Goal: Contribute content: Add original content to the website for others to see

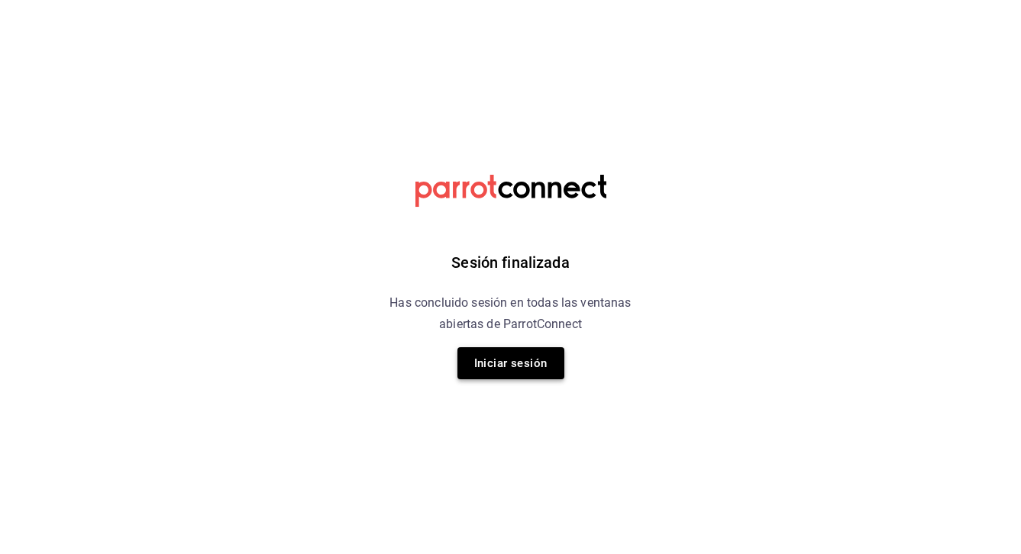
click at [545, 365] on button "Iniciar sesión" at bounding box center [510, 363] width 107 height 32
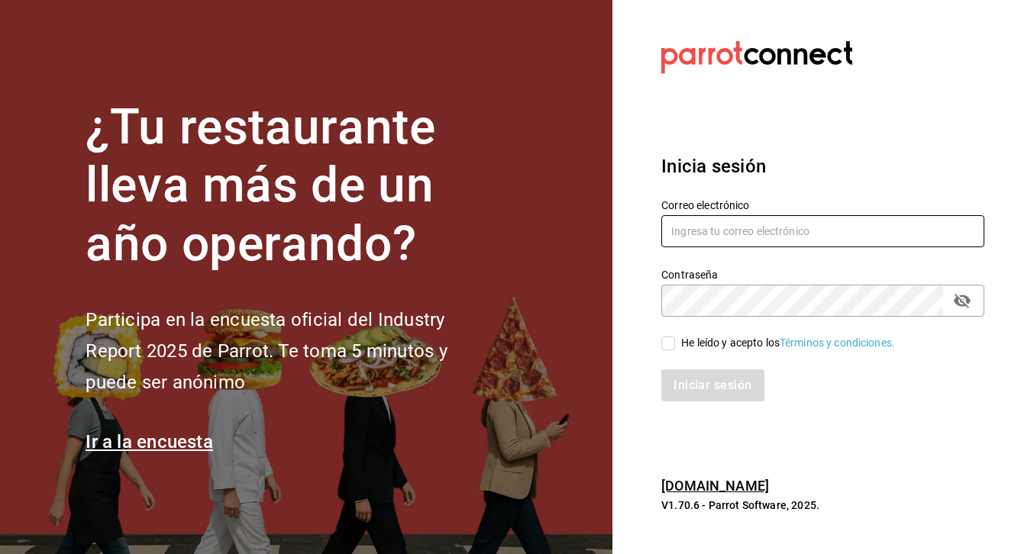
type input "jennydow13@gmail.com"
click at [667, 347] on input "He leído y acepto los Términos y condiciones." at bounding box center [668, 344] width 14 height 14
checkbox input "true"
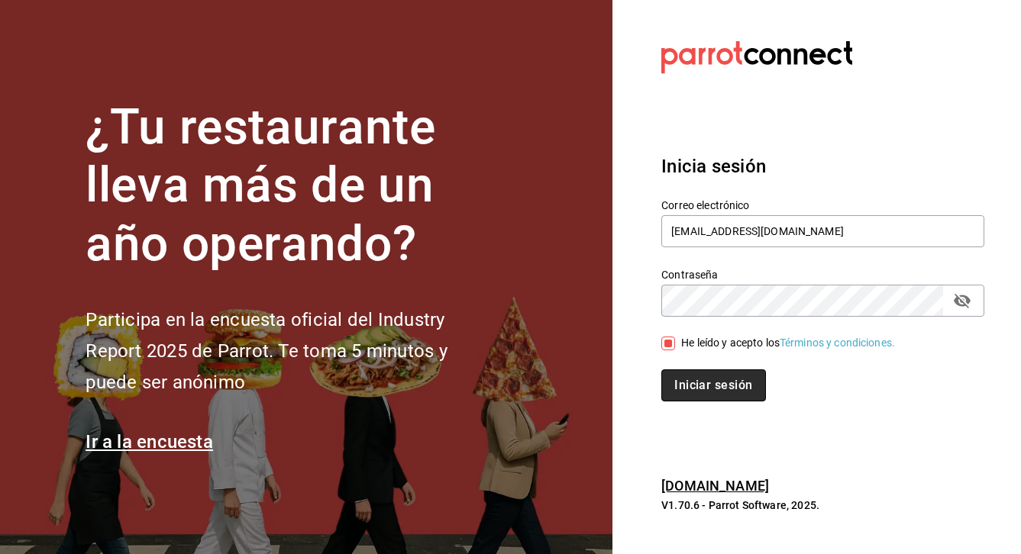
click at [703, 381] on button "Iniciar sesión" at bounding box center [713, 386] width 104 height 32
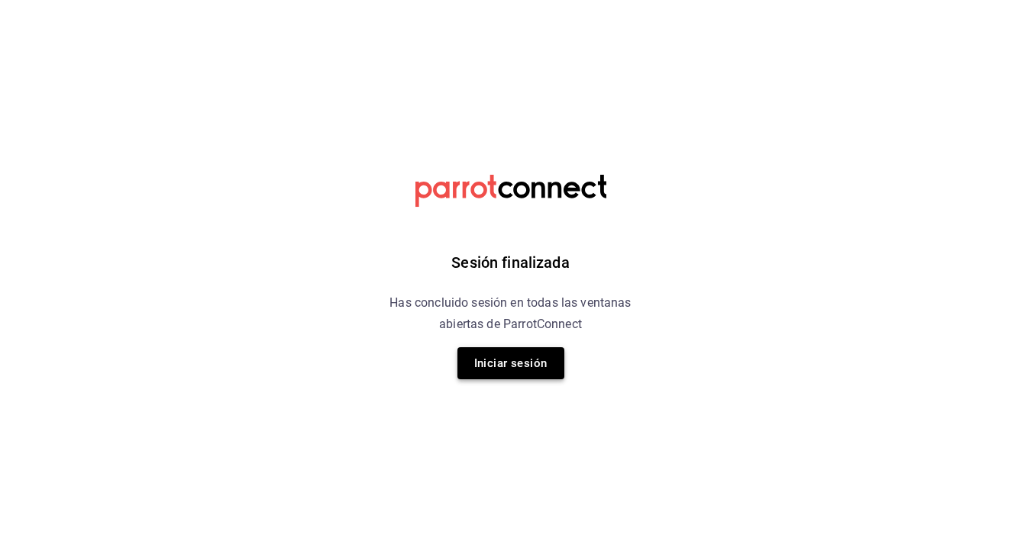
click at [532, 361] on button "Iniciar sesión" at bounding box center [510, 363] width 107 height 32
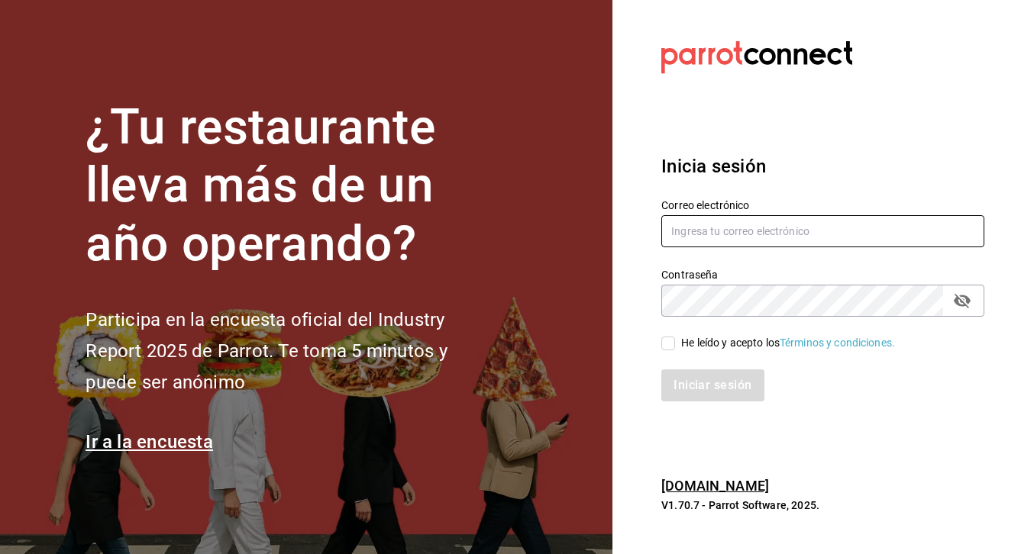
type input "jennydow13@gmail.com"
click at [669, 342] on input "He leído y acepto los Términos y condiciones." at bounding box center [668, 344] width 14 height 14
checkbox input "true"
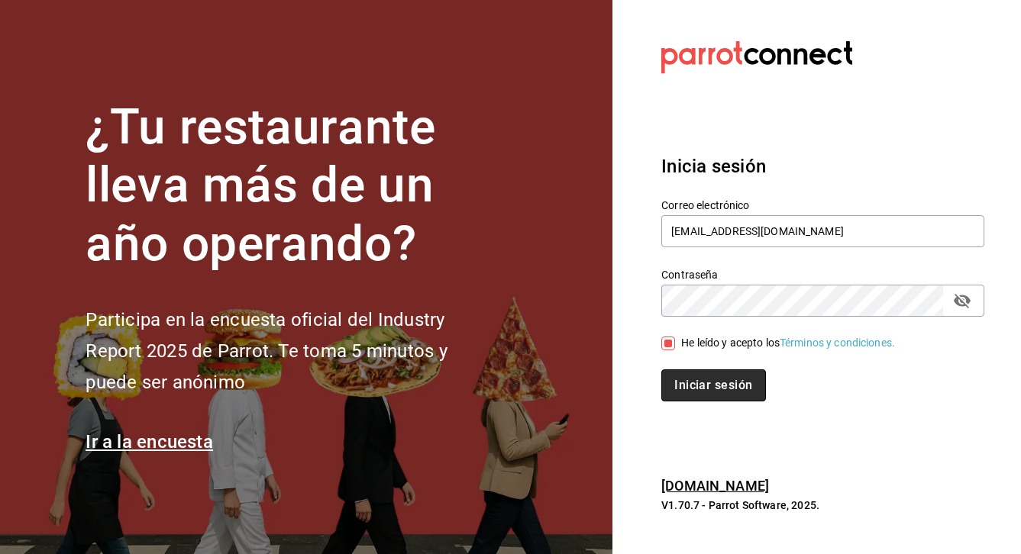
click at [700, 385] on button "Iniciar sesión" at bounding box center [713, 386] width 104 height 32
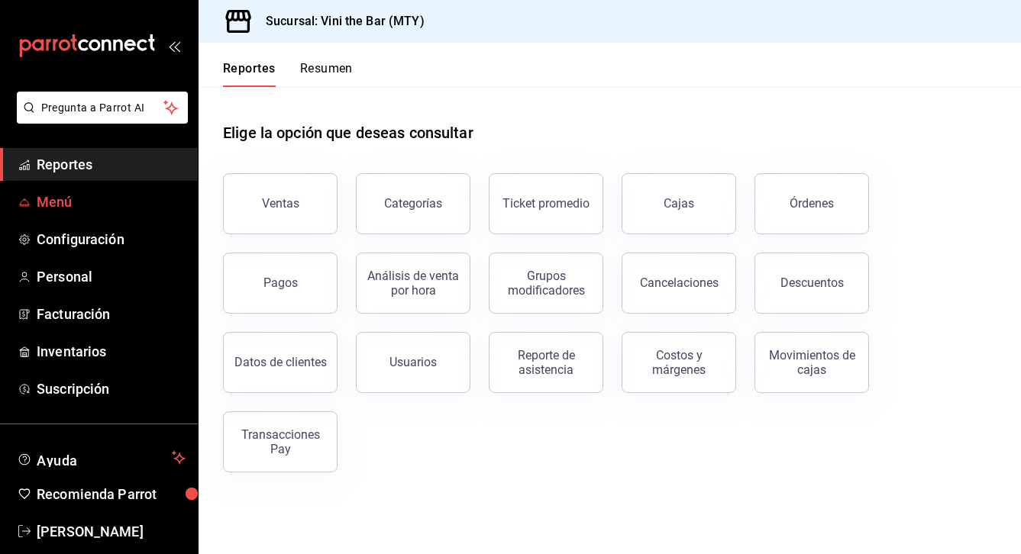
click at [61, 202] on span "Menú" at bounding box center [111, 202] width 149 height 21
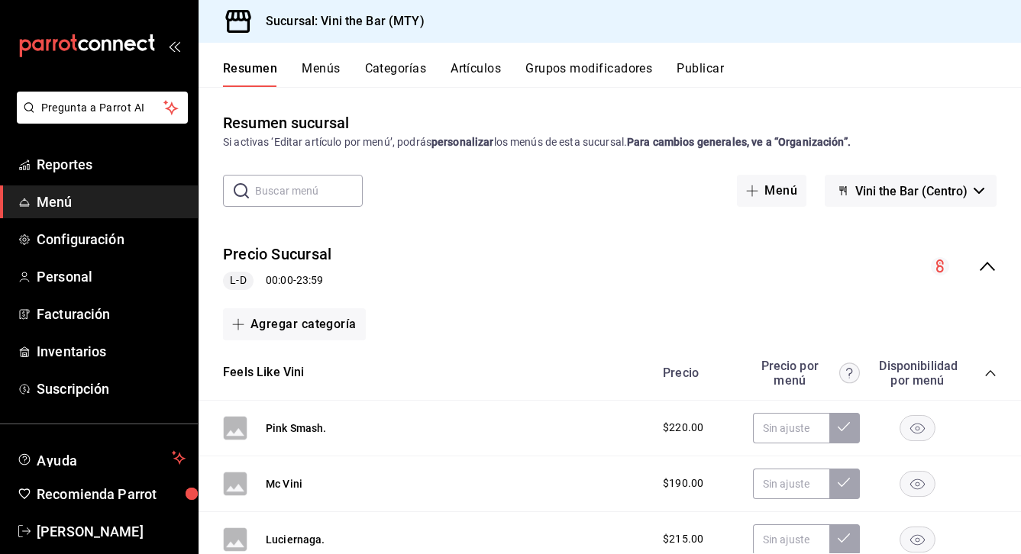
click at [481, 63] on button "Artículos" at bounding box center [476, 74] width 50 height 26
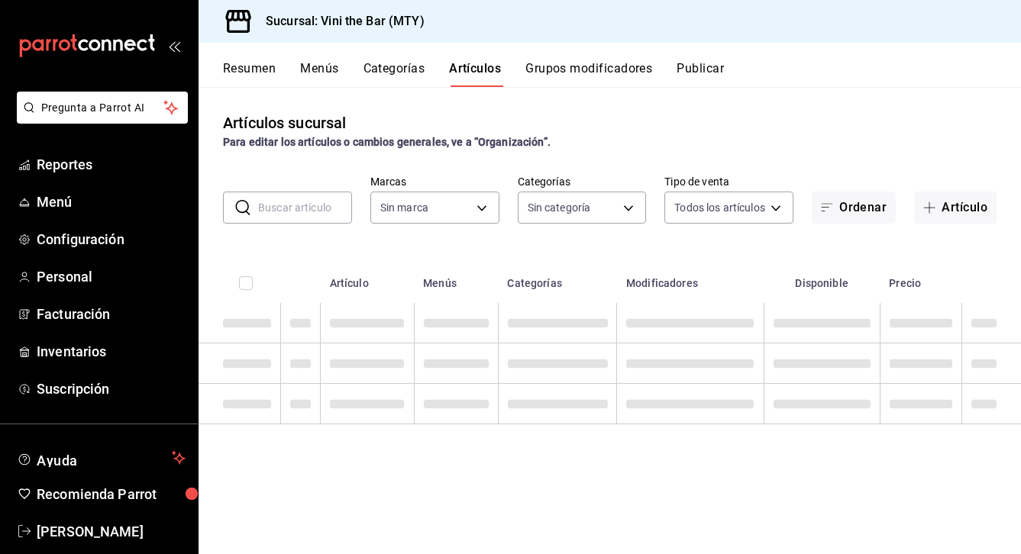
type input "301e9998-7bb8-4f99-8862-78d6caeba7de"
type input "12d1936a-636c-47d0-af86-05f23ee8085a,bf73e106-2912-4ef1-8d40-26f4b7a63d15,c075e…"
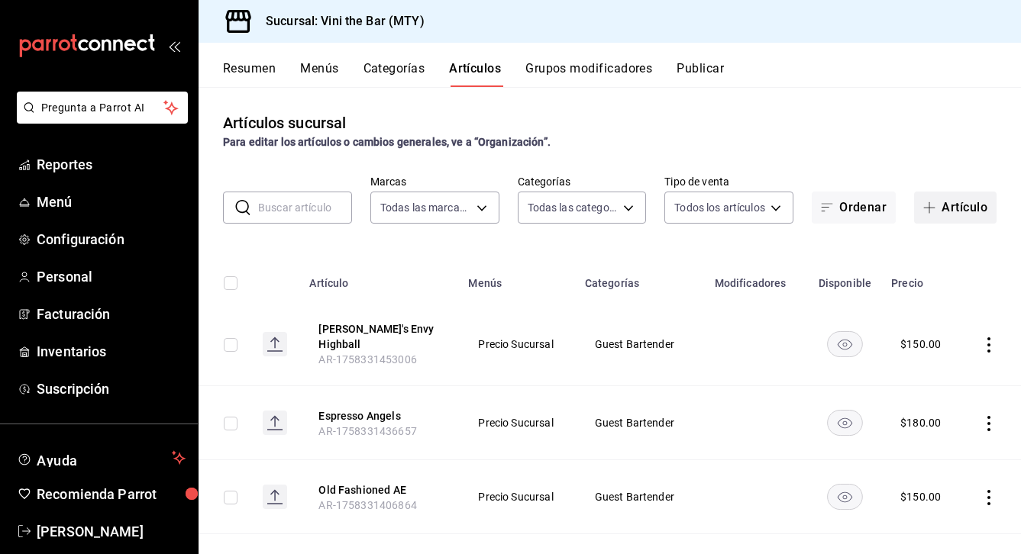
click at [961, 219] on button "Artículo" at bounding box center [955, 208] width 82 height 32
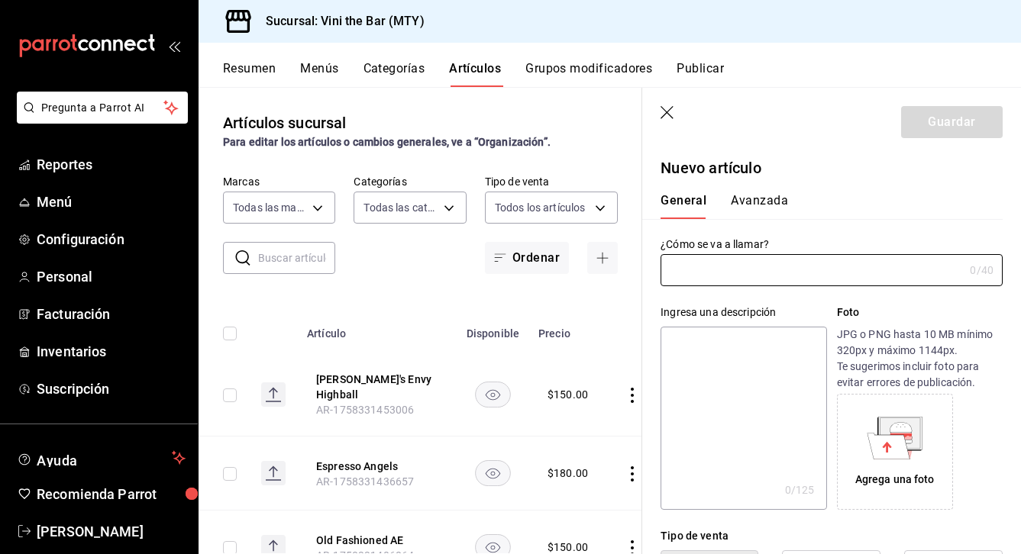
click at [667, 108] on icon "button" at bounding box center [668, 113] width 15 height 15
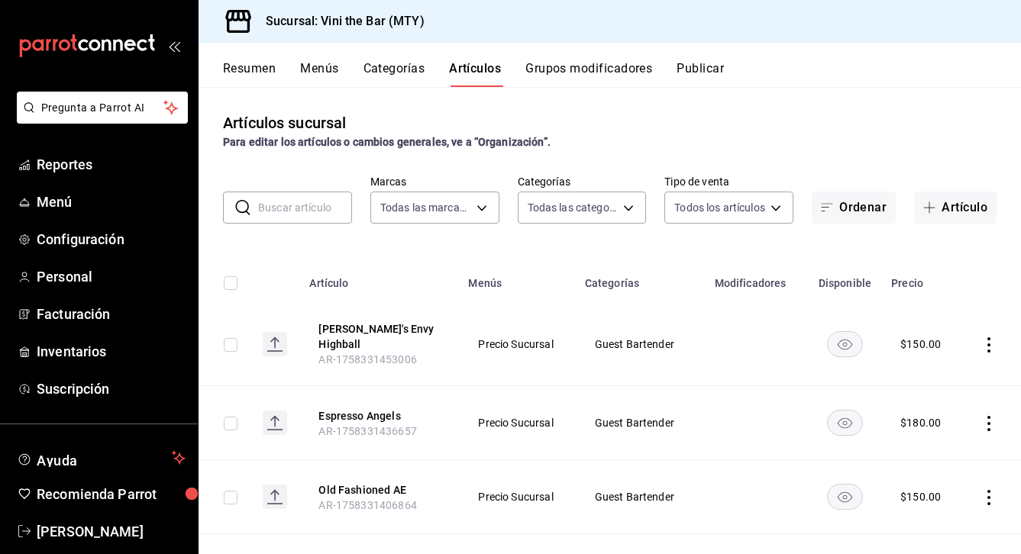
click at [406, 73] on button "Categorías" at bounding box center [395, 74] width 62 height 26
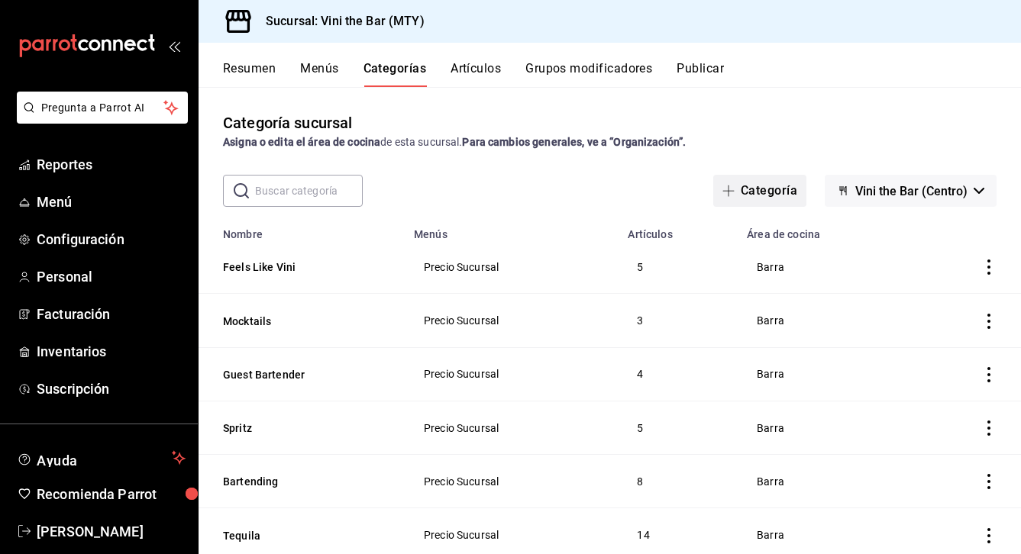
click at [774, 195] on button "Categoría" at bounding box center [759, 191] width 93 height 32
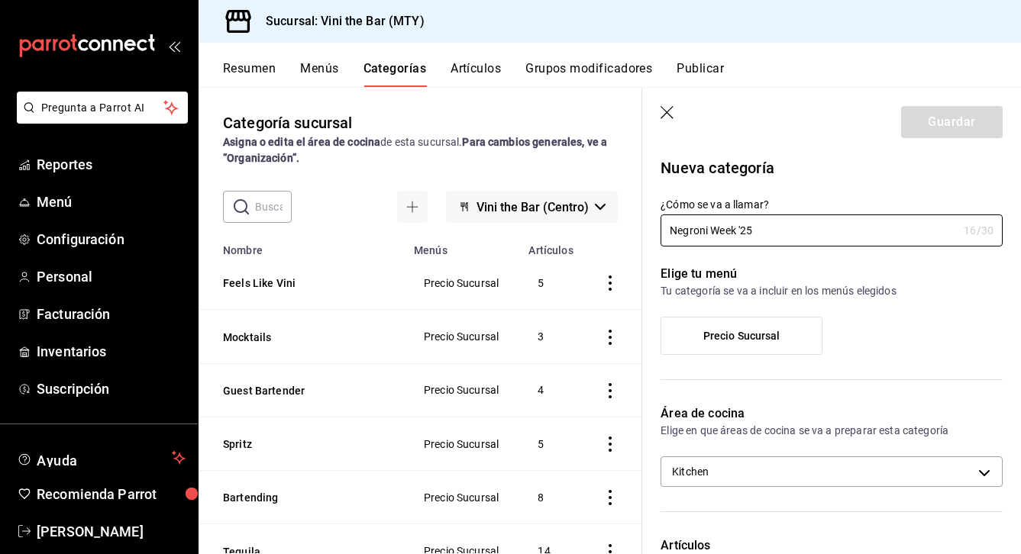
type input "Negroni Week '25"
click at [848, 302] on div "Elige tu menú Tu categoría se va a incluir en los menús elegidos [PERSON_NAME]" at bounding box center [822, 317] width 360 height 140
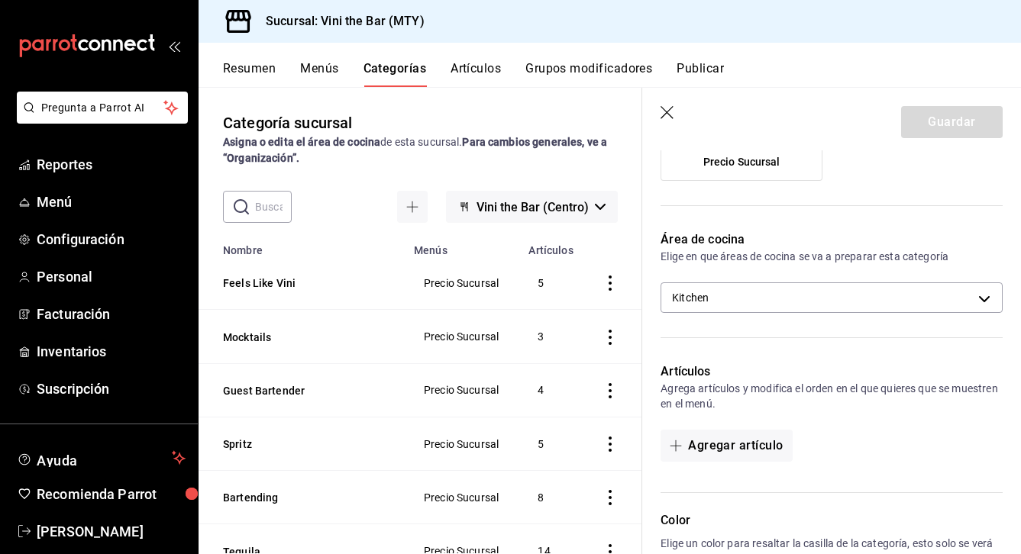
scroll to position [180, 0]
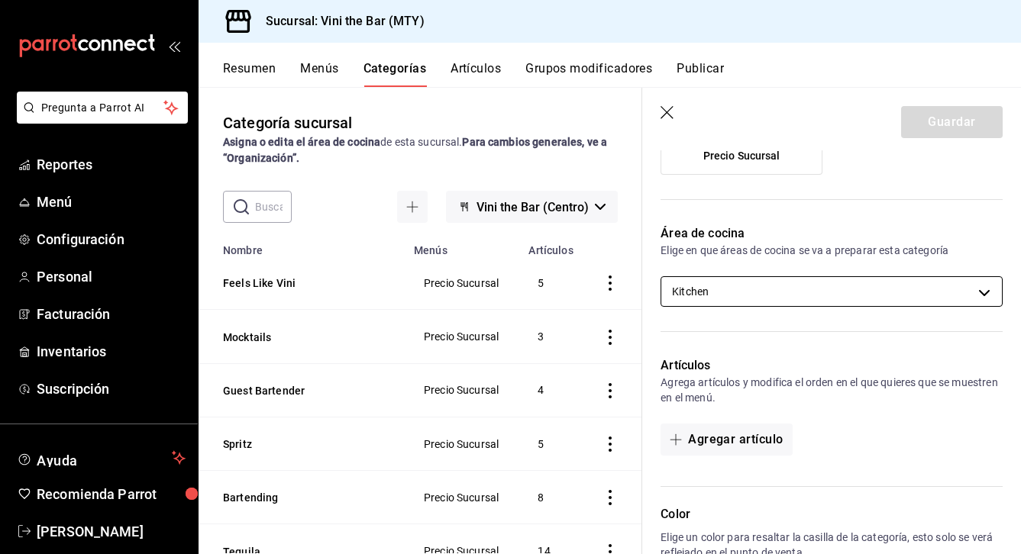
click at [844, 286] on body "Pregunta a Parrot AI Reportes Menú Configuración Personal Facturación Inventari…" at bounding box center [510, 277] width 1021 height 554
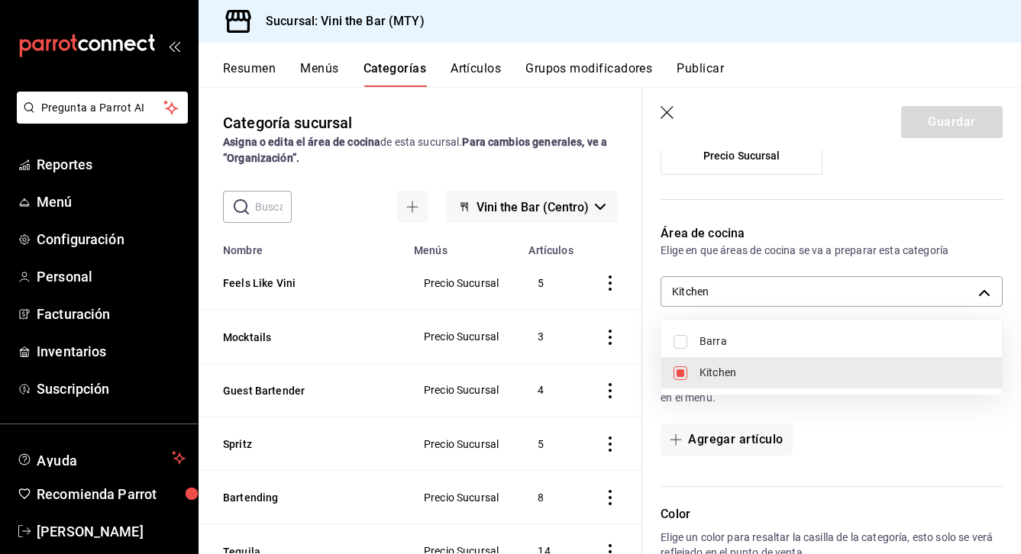
click at [758, 344] on span "Barra" at bounding box center [845, 342] width 290 height 16
type input "15bc3fff-933a-41fe-9d52-bf9c9c02e094,588ca67d-85ae-451f-a360-adb0f157bbdf"
checkbox input "true"
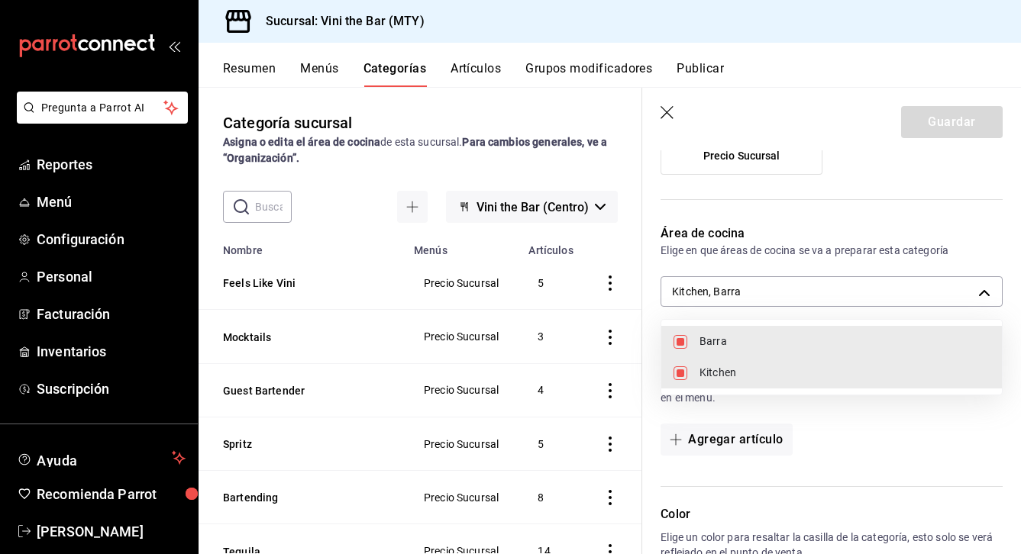
click at [720, 363] on li "Kitchen" at bounding box center [831, 372] width 341 height 31
type input "588ca67d-85ae-451f-a360-adb0f157bbdf"
checkbox input "false"
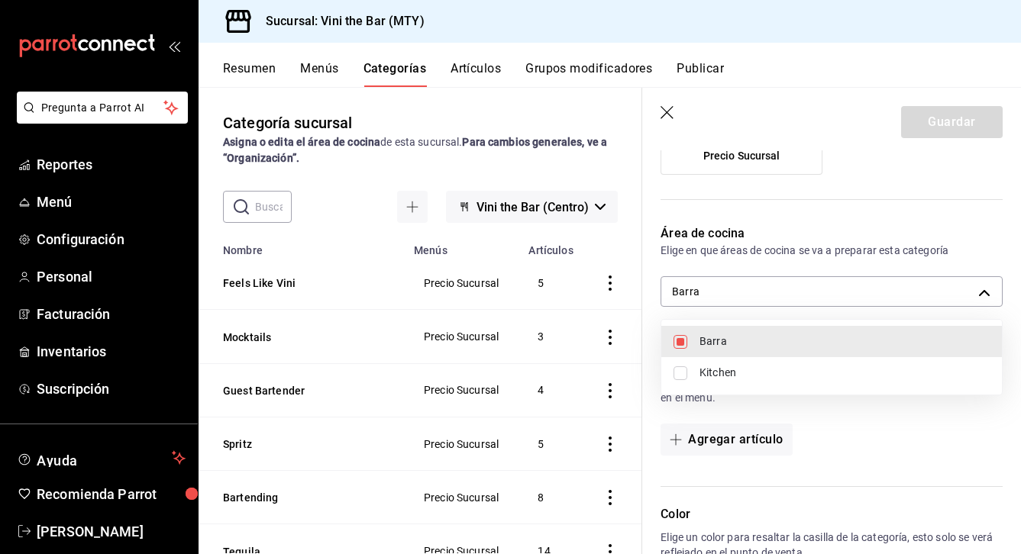
click at [805, 399] on div at bounding box center [510, 277] width 1021 height 554
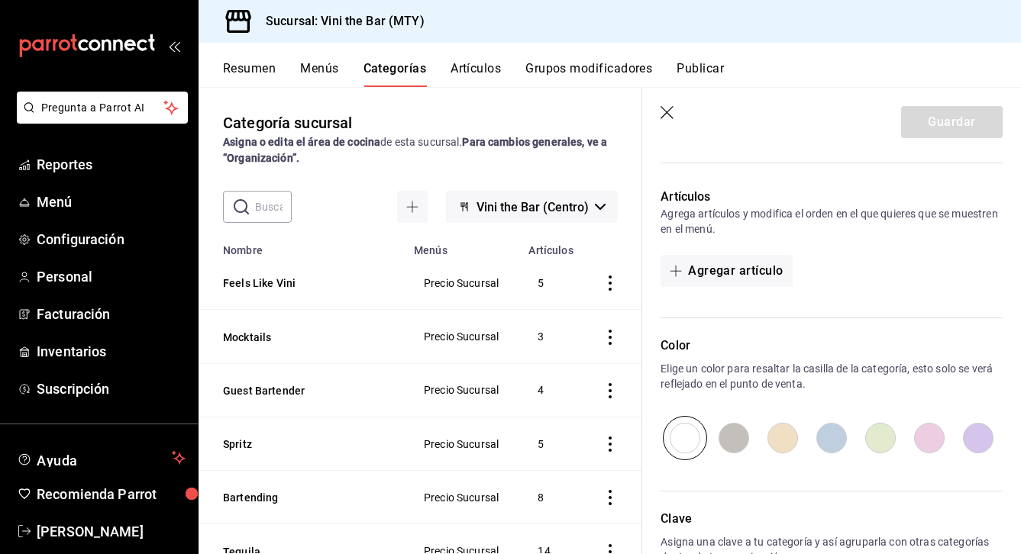
scroll to position [402, 0]
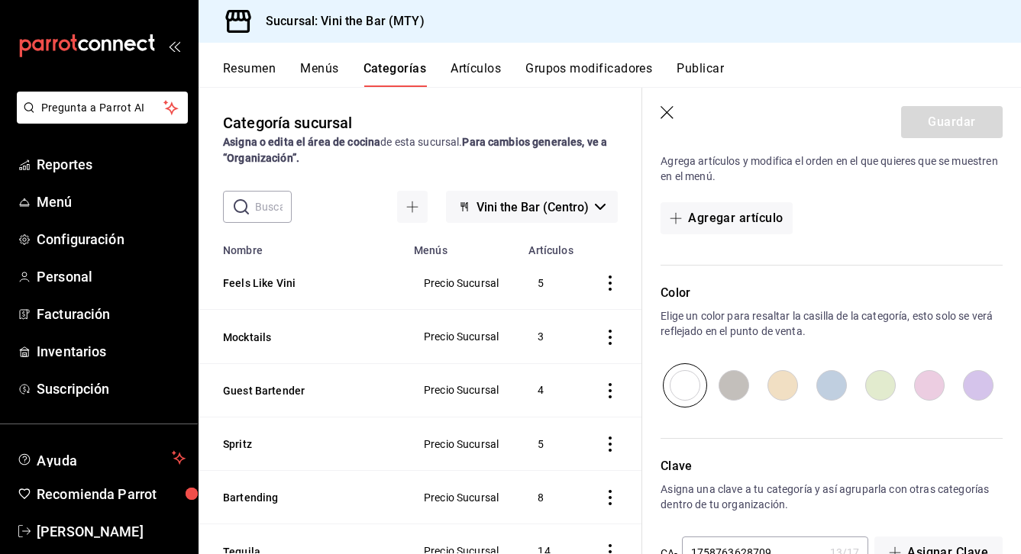
click at [930, 383] on input "radio" at bounding box center [929, 386] width 49 height 44
radio input "true"
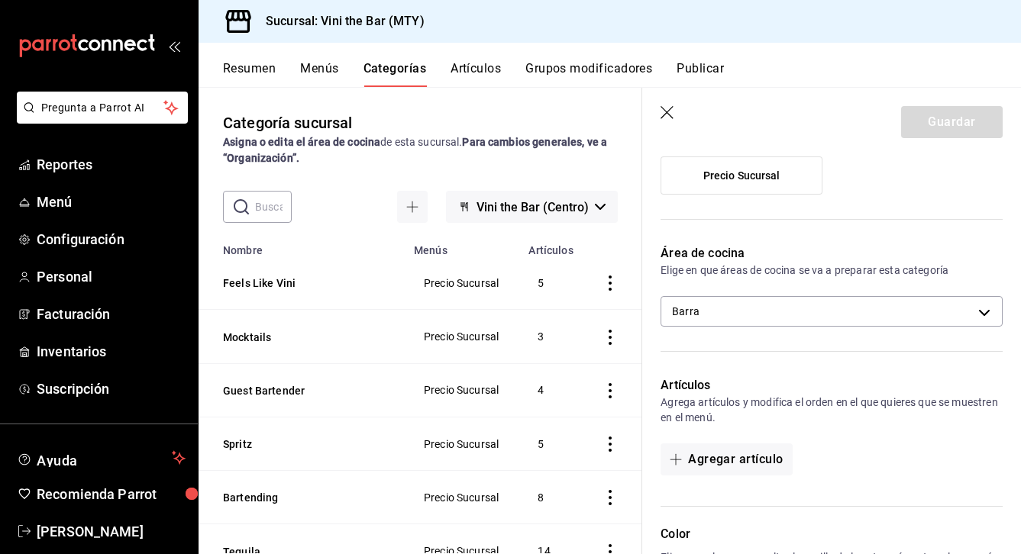
scroll to position [178, 0]
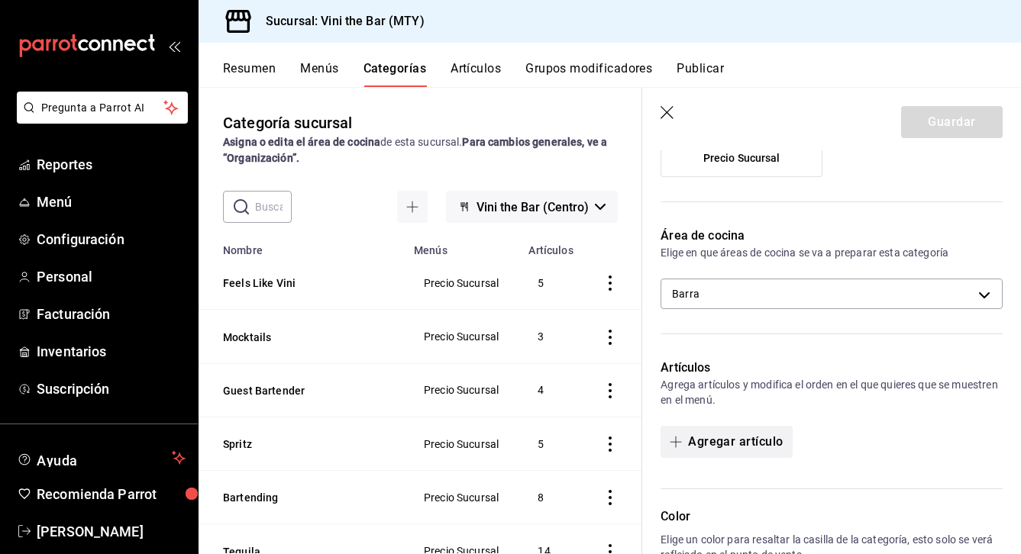
click at [754, 443] on button "Agregar artículo" at bounding box center [726, 442] width 131 height 32
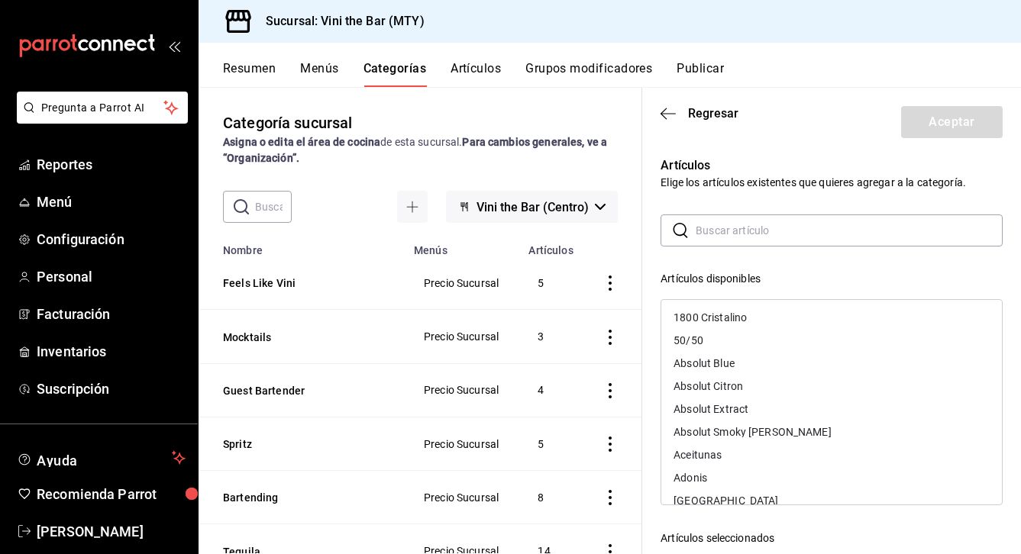
click at [745, 240] on input "text" at bounding box center [849, 230] width 307 height 31
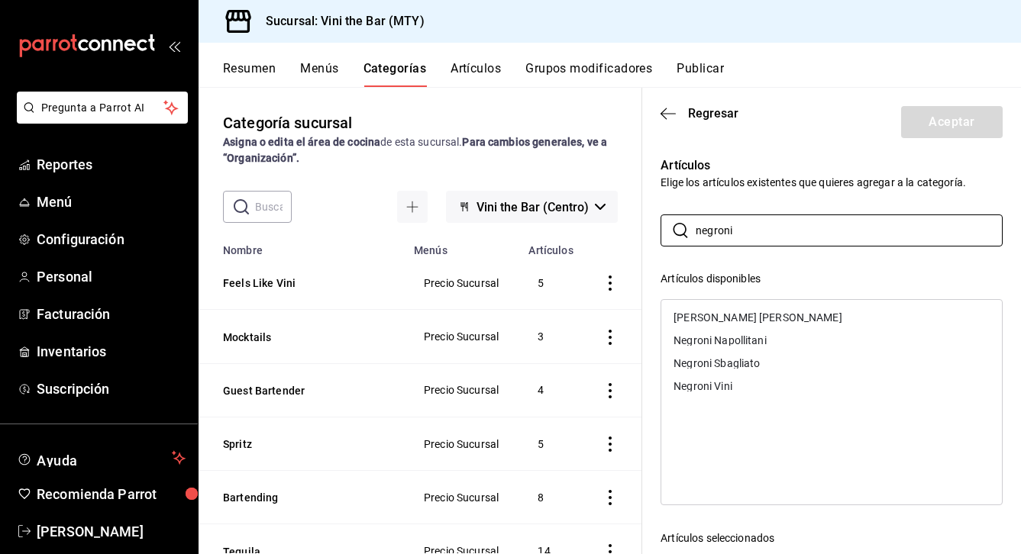
type input "negroni"
click at [716, 386] on div "Negroni Vini" at bounding box center [703, 386] width 59 height 11
click at [755, 357] on div "Negroni Sbagliato" at bounding box center [831, 363] width 341 height 23
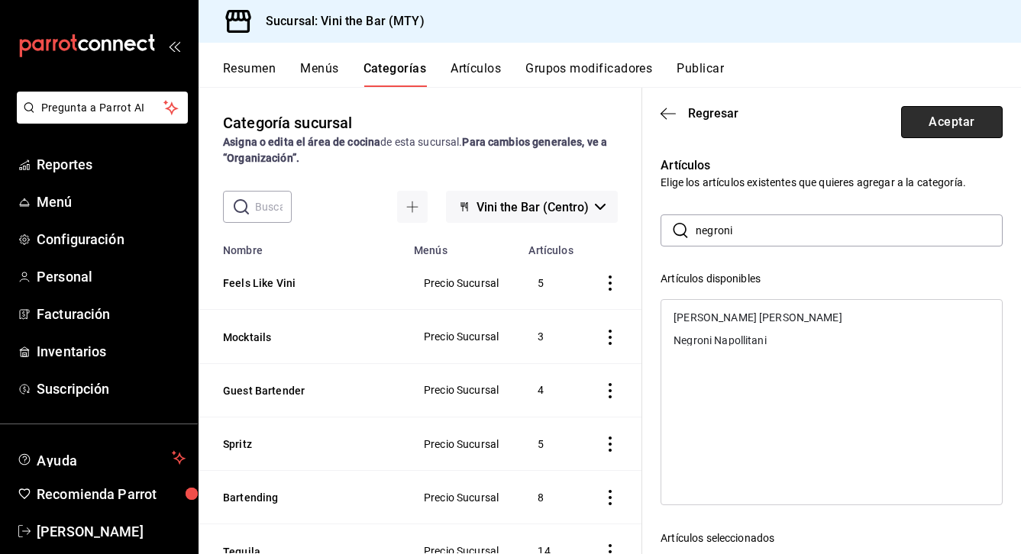
click at [971, 128] on button "Aceptar" at bounding box center [952, 122] width 102 height 32
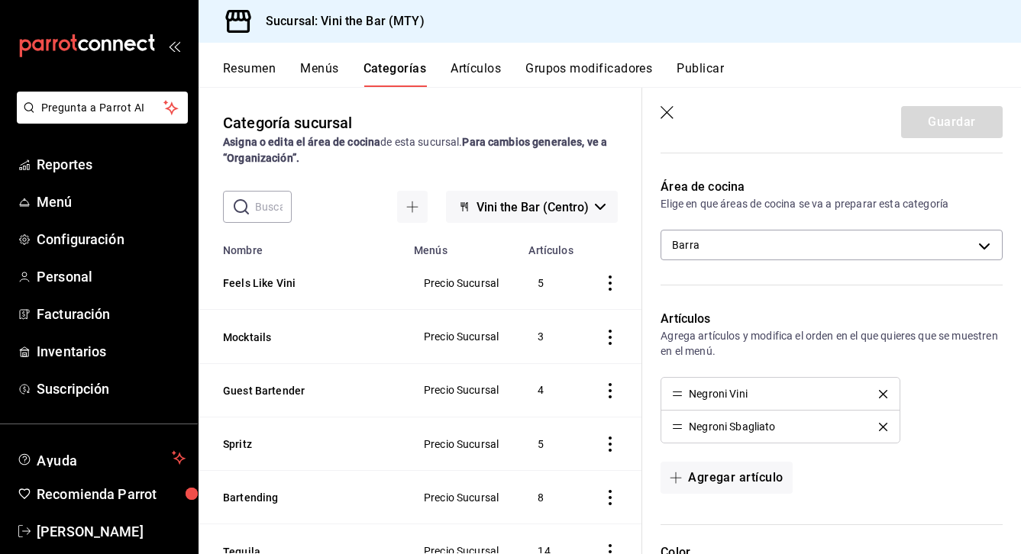
scroll to position [0, 0]
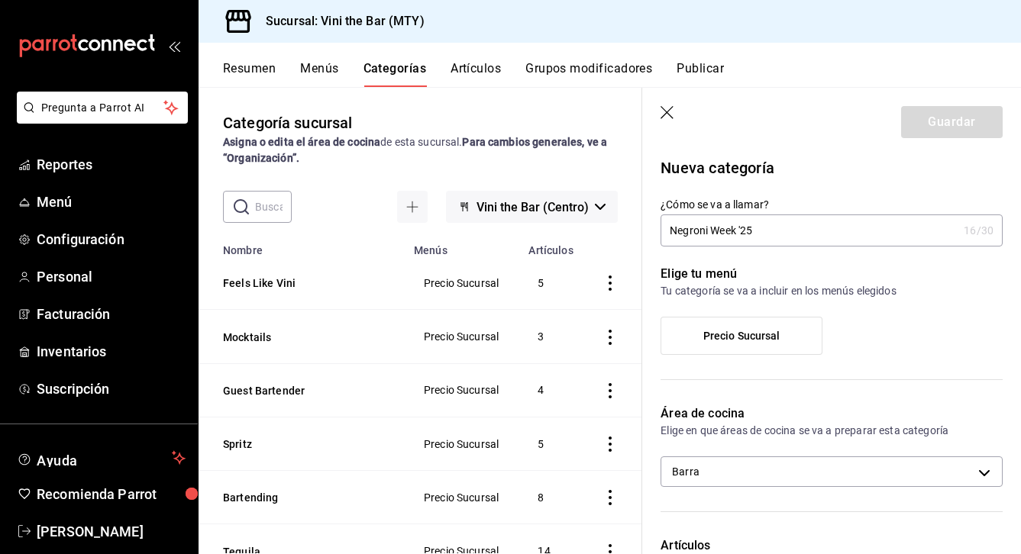
click at [761, 334] on span "Precio Sucursal" at bounding box center [741, 336] width 77 height 13
click at [0, 0] on input "Precio Sucursal" at bounding box center [0, 0] width 0 height 0
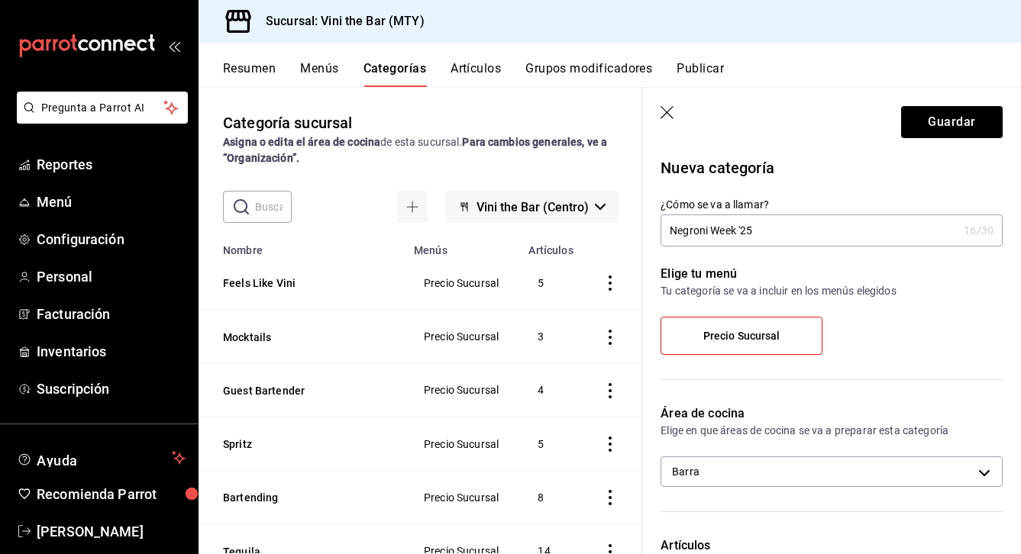
click at [761, 334] on span "Precio Sucursal" at bounding box center [741, 336] width 77 height 13
click at [0, 0] on input "Precio Sucursal" at bounding box center [0, 0] width 0 height 0
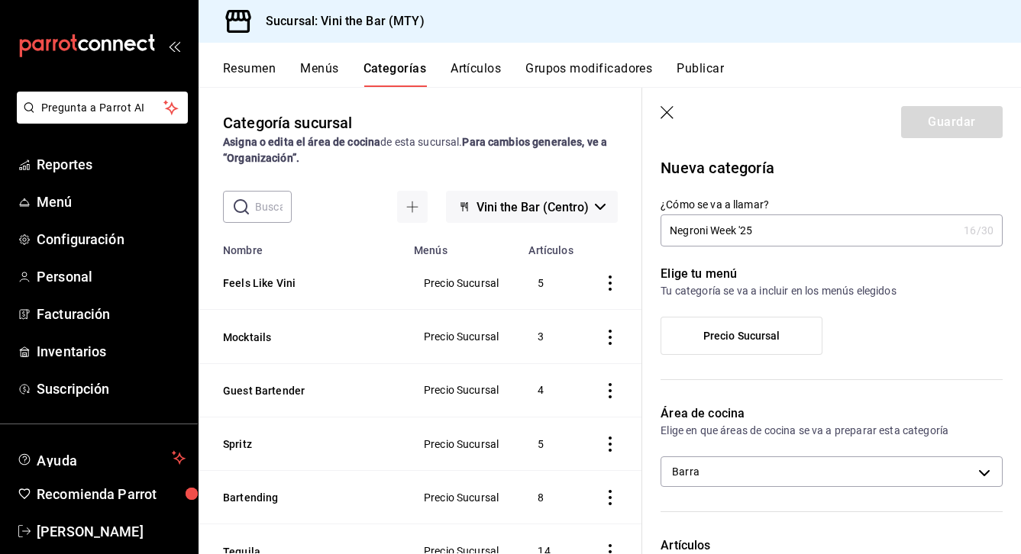
click at [761, 334] on span "Precio Sucursal" at bounding box center [741, 336] width 77 height 13
click at [0, 0] on input "Precio Sucursal" at bounding box center [0, 0] width 0 height 0
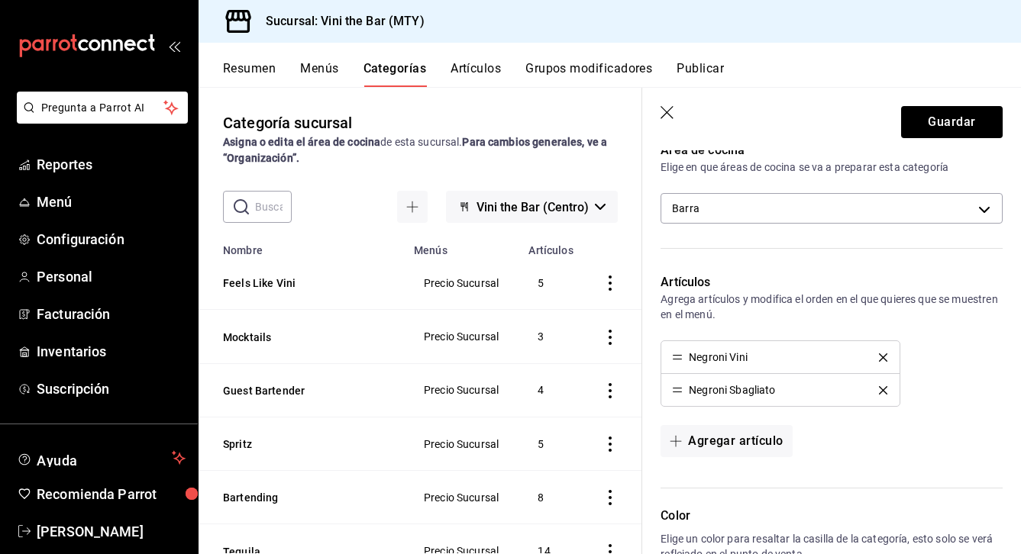
scroll to position [296, 0]
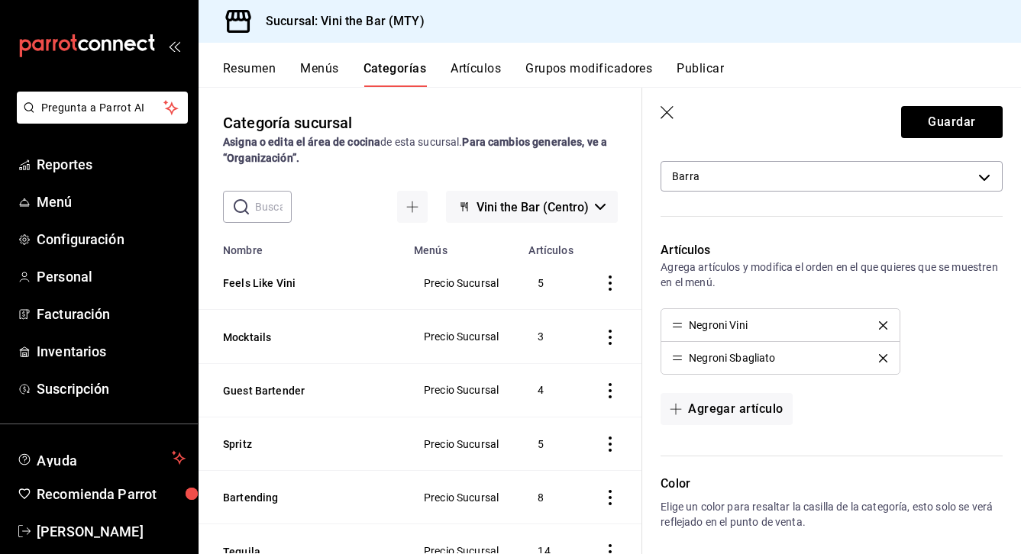
click at [887, 356] on button "delete" at bounding box center [883, 358] width 30 height 8
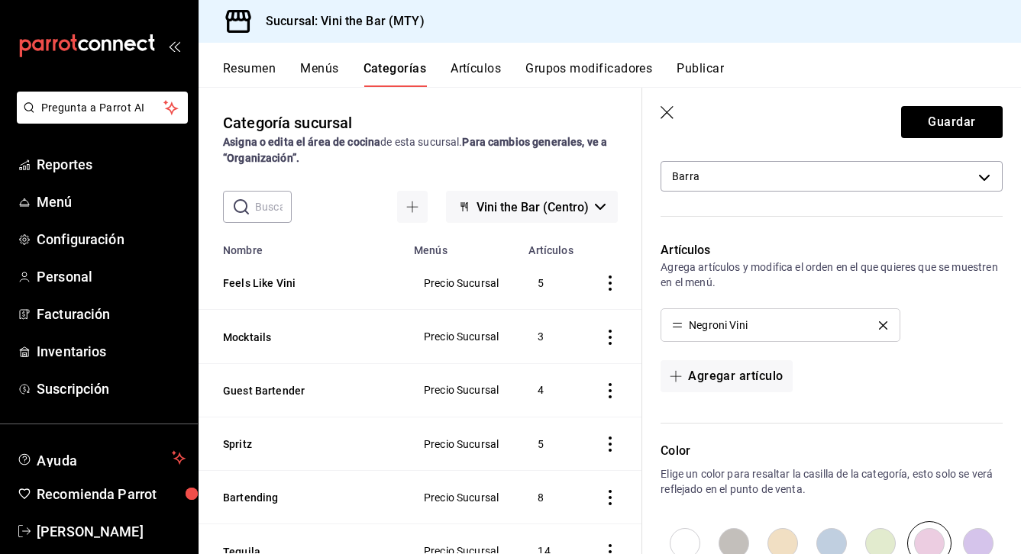
click at [883, 323] on icon "delete" at bounding box center [883, 326] width 8 height 8
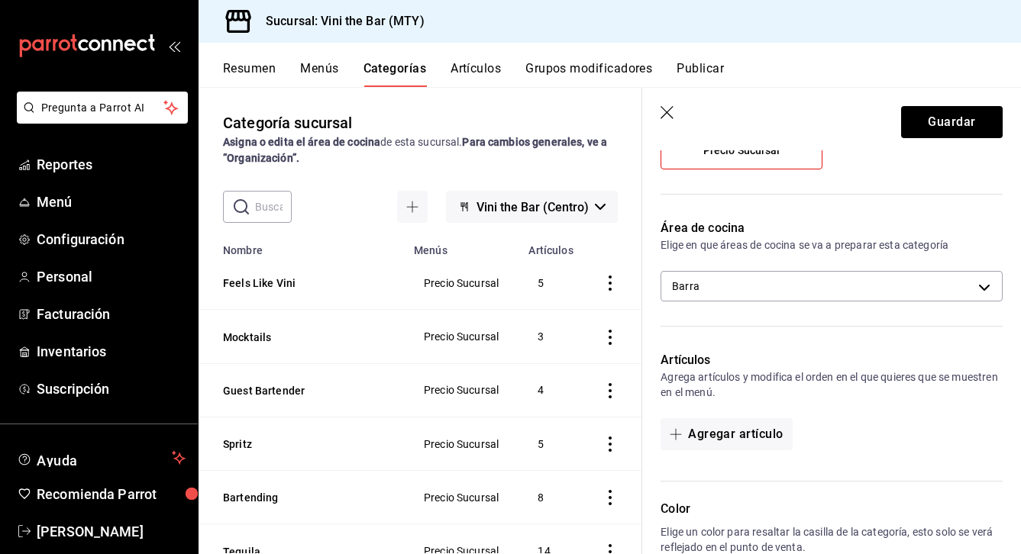
scroll to position [0, 0]
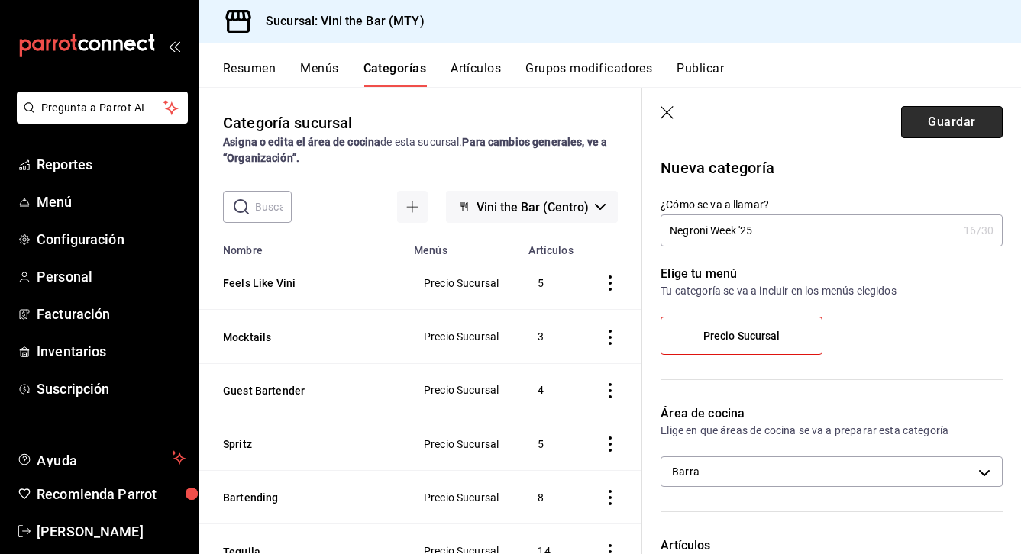
click at [969, 120] on button "Guardar" at bounding box center [952, 122] width 102 height 32
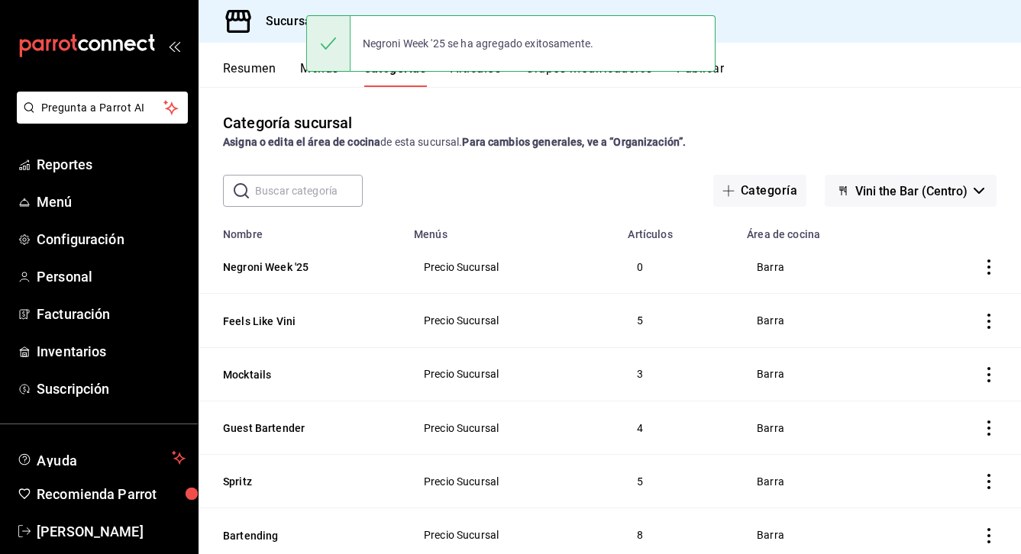
click at [477, 77] on button "Artículos" at bounding box center [476, 74] width 50 height 26
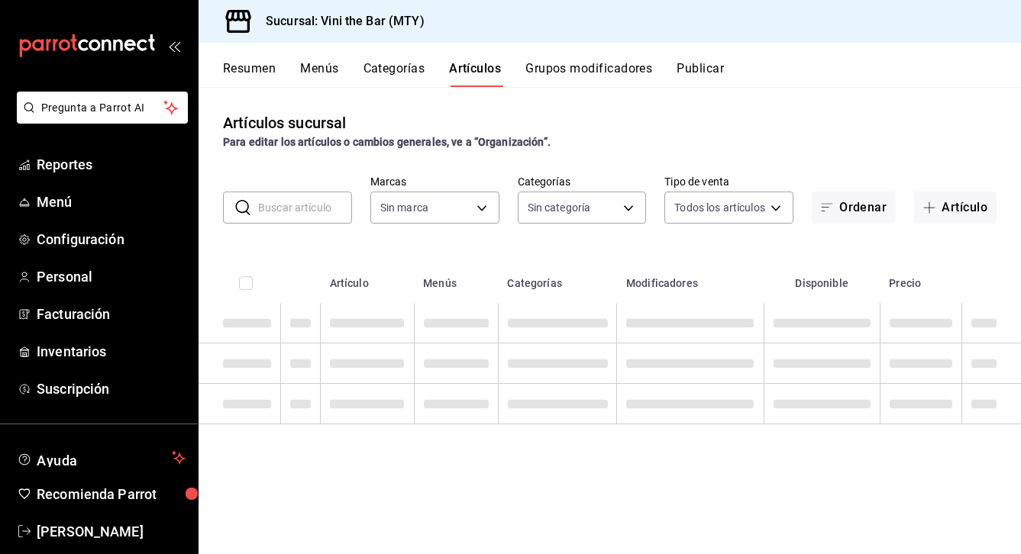
type input "301e9998-7bb8-4f99-8862-78d6caeba7de"
type input "8a62a8d0-97a4-440c-b44b-842d121ff58e,12d1936a-636c-47d0-af86-05f23ee8085a,bf73e…"
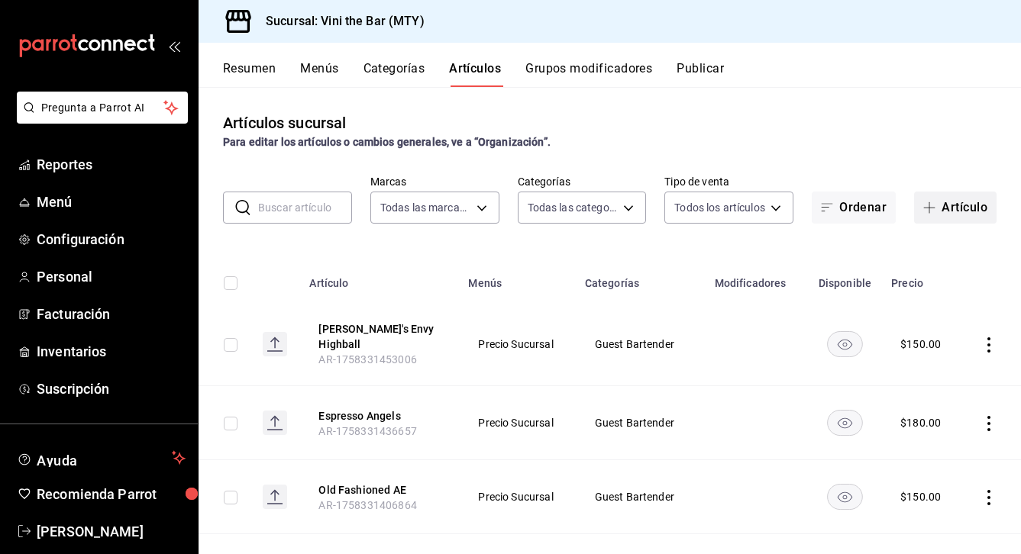
click at [965, 205] on button "Artículo" at bounding box center [955, 208] width 82 height 32
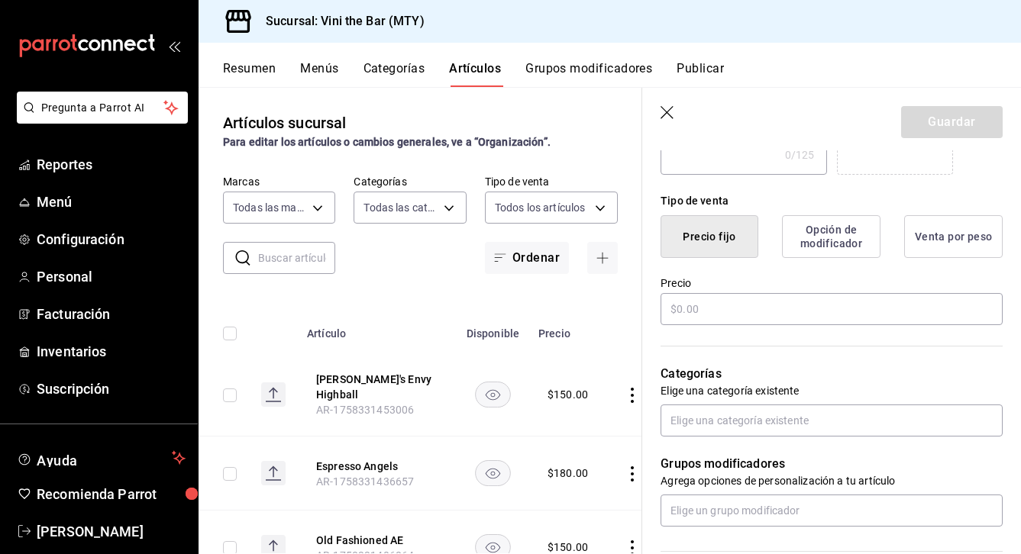
scroll to position [386, 0]
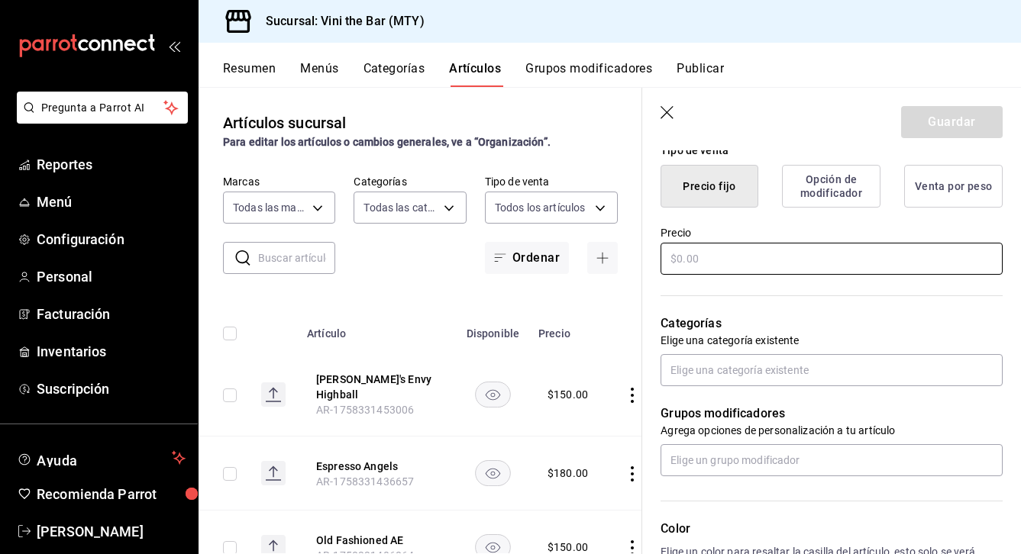
type input "Honey Boulevardier"
click at [835, 267] on input "text" at bounding box center [832, 259] width 342 height 32
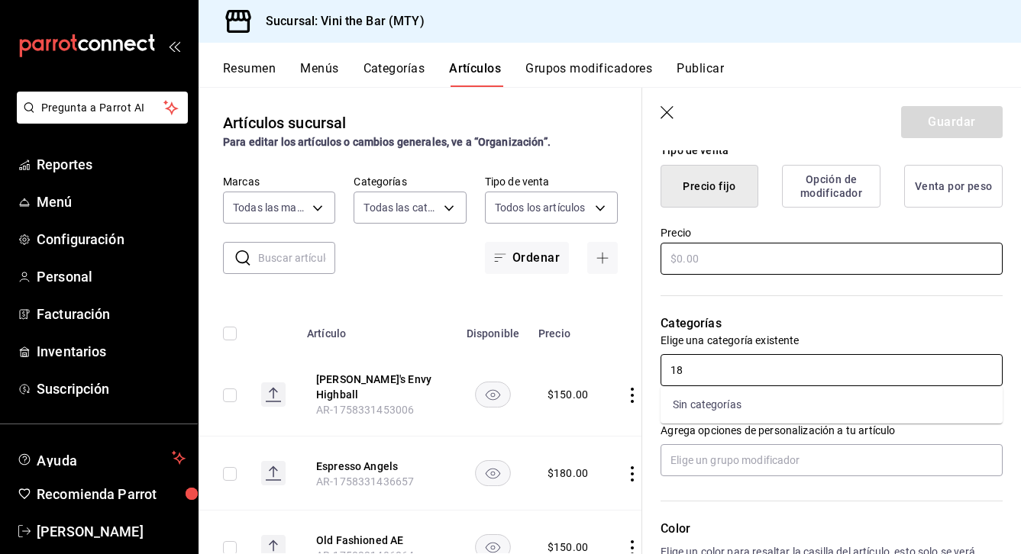
type input "1"
type input "neg"
click at [722, 402] on li "Negroni Week '25" at bounding box center [832, 405] width 342 height 25
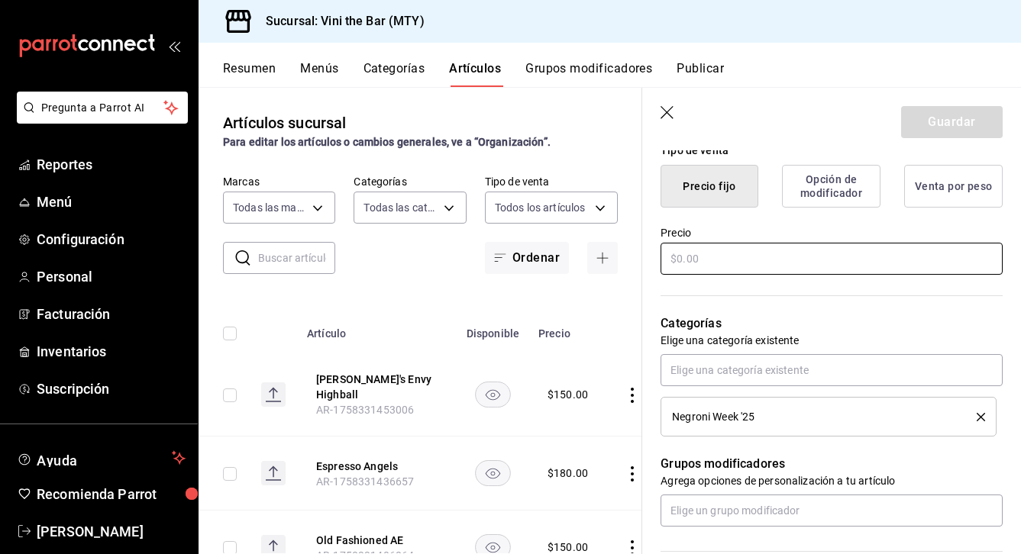
click at [738, 257] on input "text" at bounding box center [832, 259] width 342 height 32
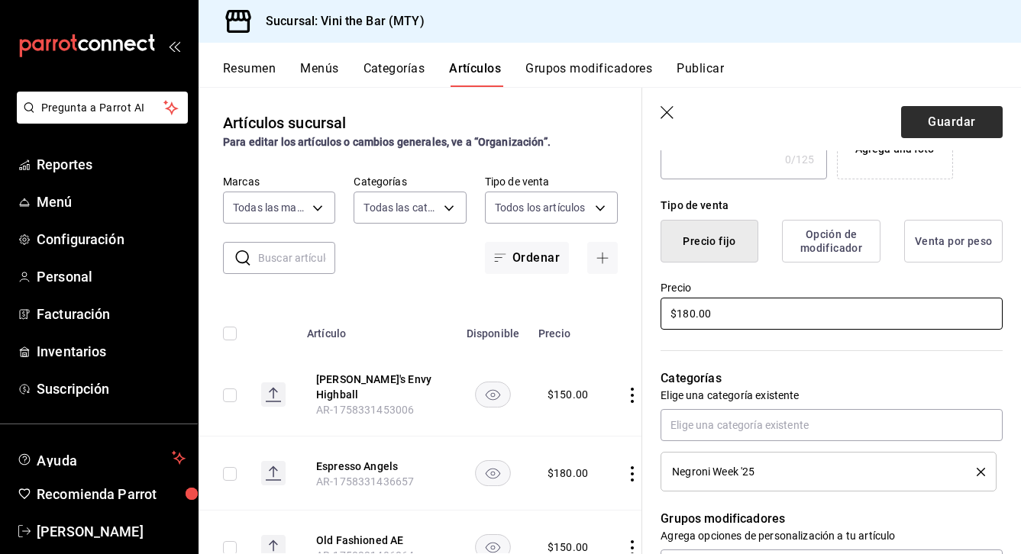
scroll to position [236, 0]
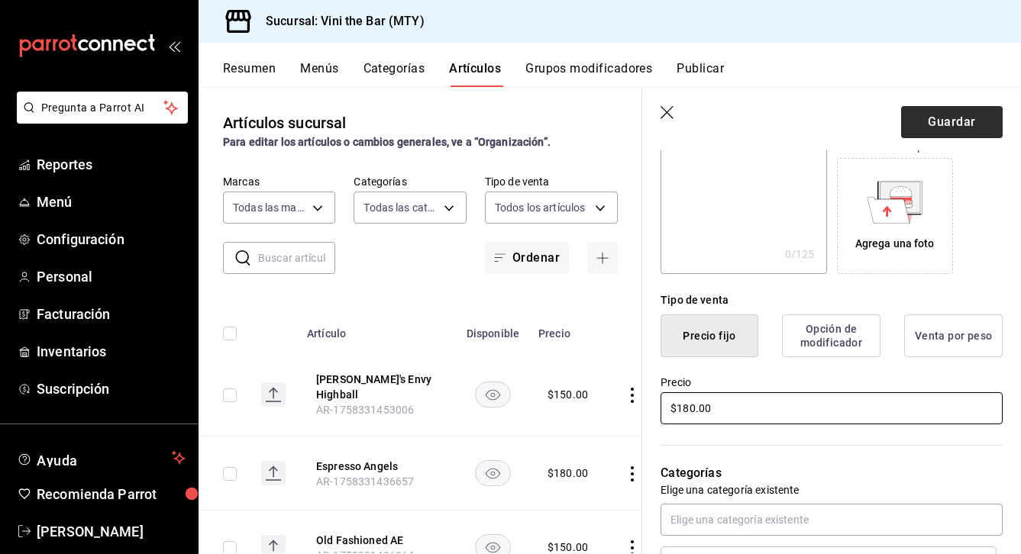
type input "$180.00"
click at [961, 123] on button "Guardar" at bounding box center [952, 122] width 102 height 32
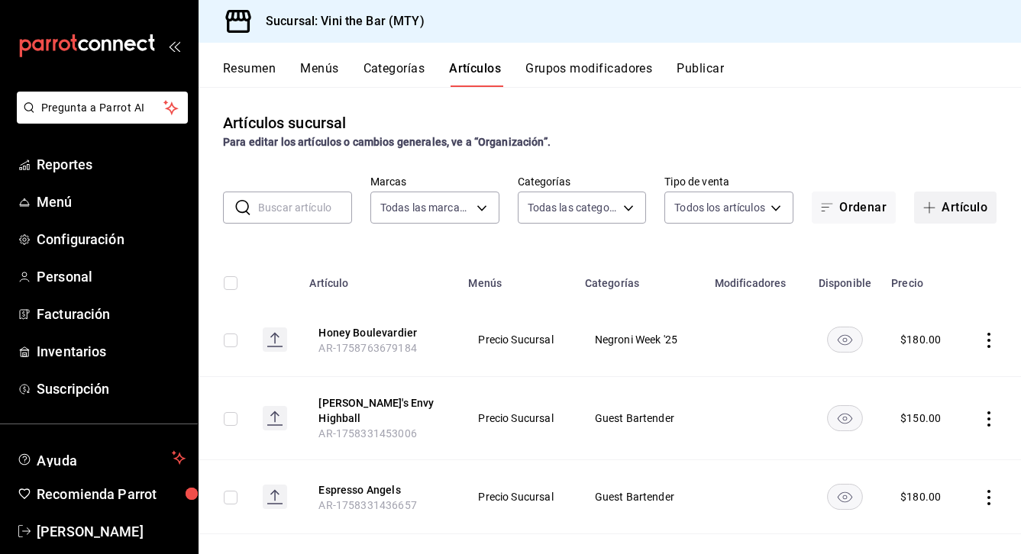
click at [954, 213] on button "Artículo" at bounding box center [955, 208] width 82 height 32
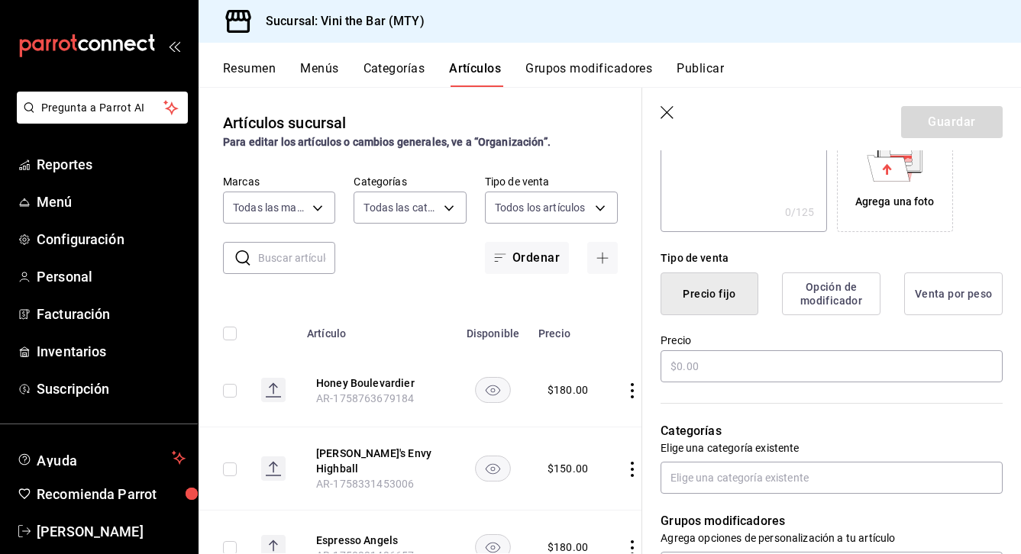
scroll to position [307, 0]
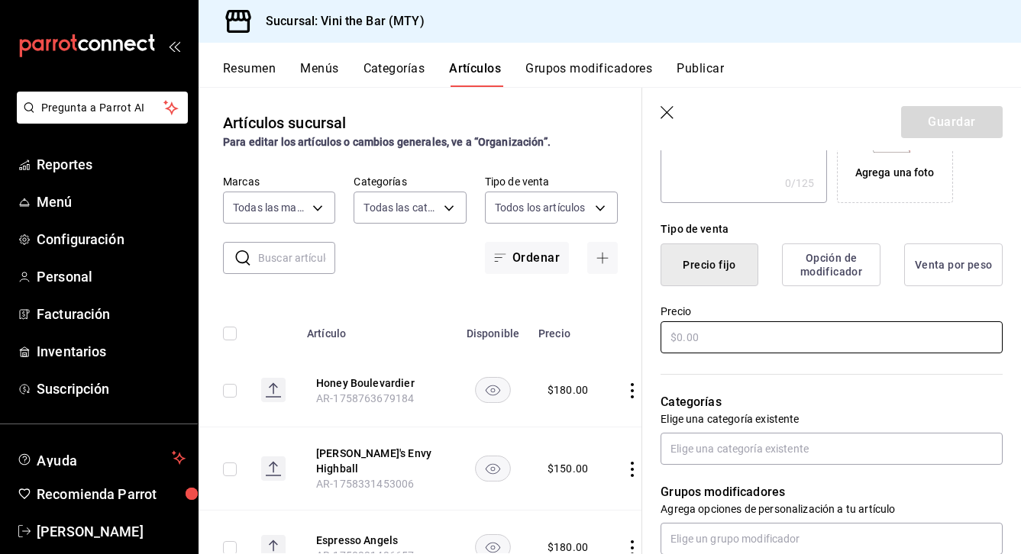
type input "Palomino"
click at [778, 325] on input "text" at bounding box center [832, 338] width 342 height 32
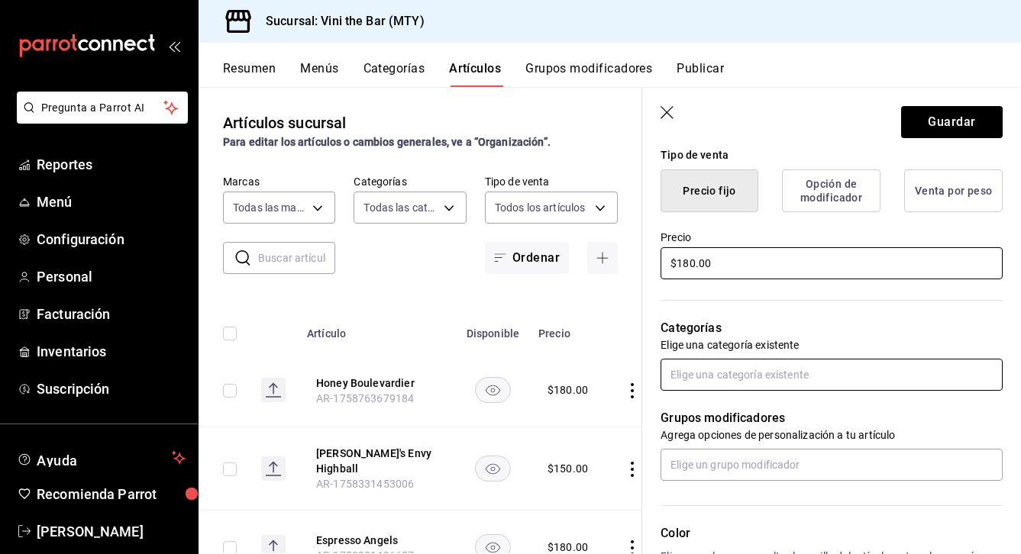
scroll to position [408, 0]
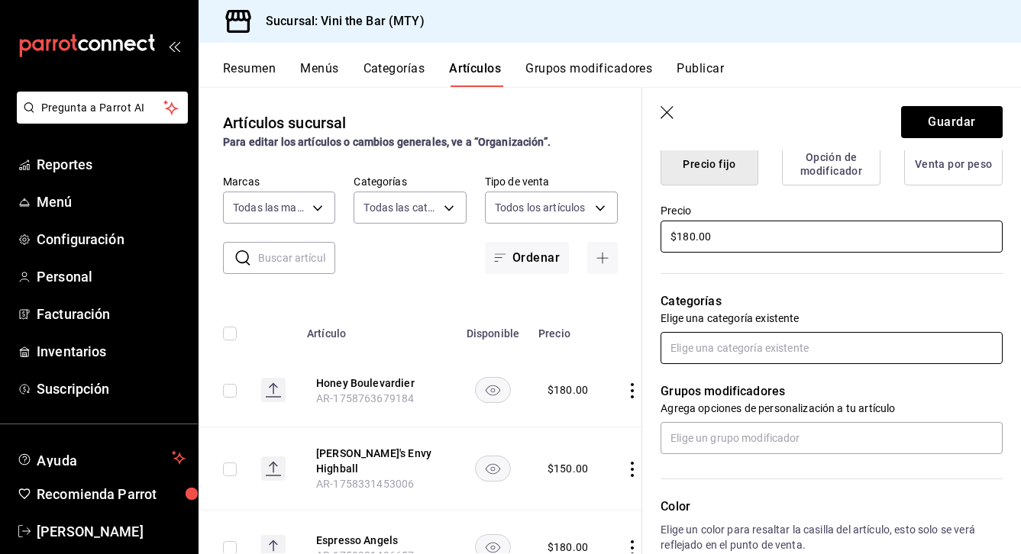
type input "$180.00"
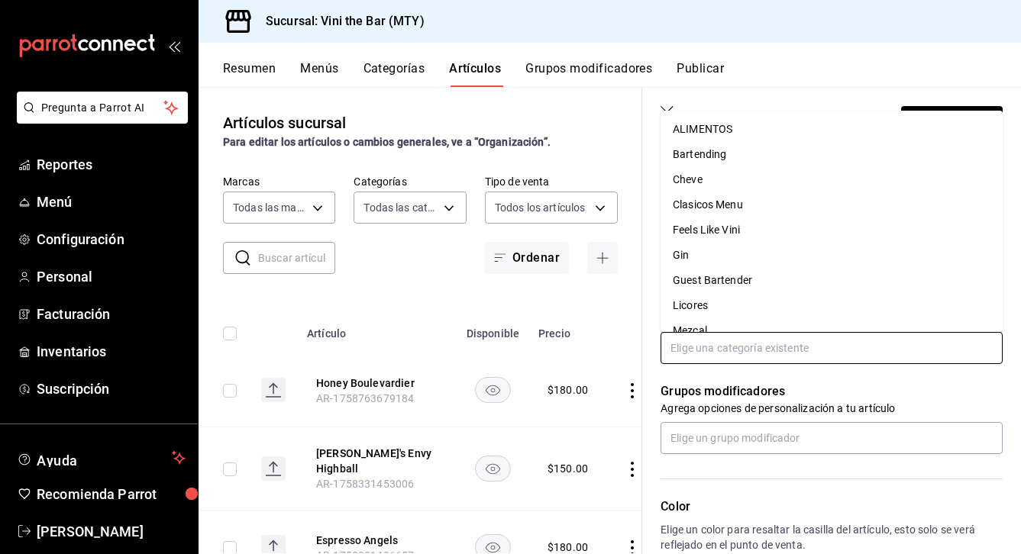
click at [736, 344] on input "text" at bounding box center [832, 348] width 342 height 32
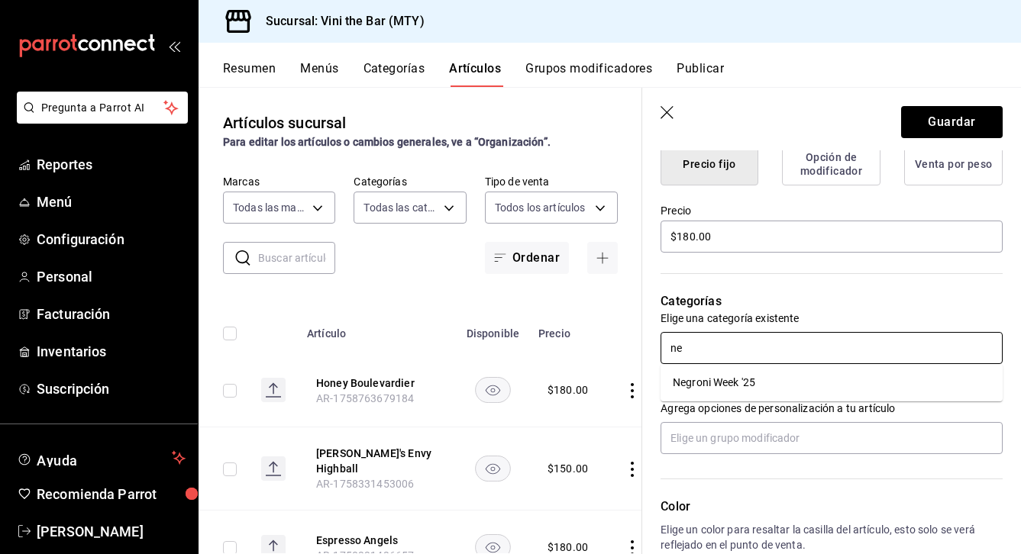
type input "neg"
click at [708, 374] on li "Negroni Week '25" at bounding box center [832, 382] width 342 height 25
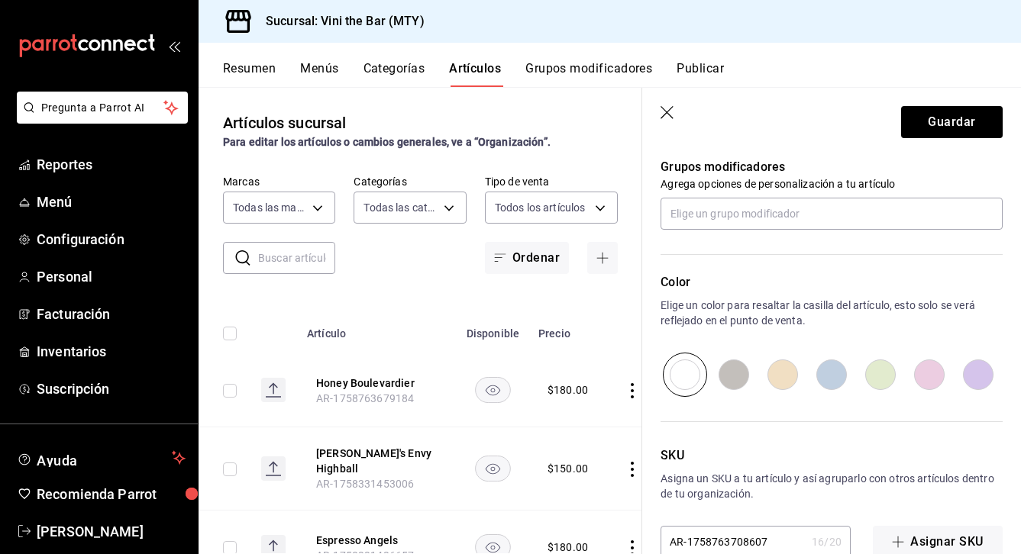
scroll to position [709, 0]
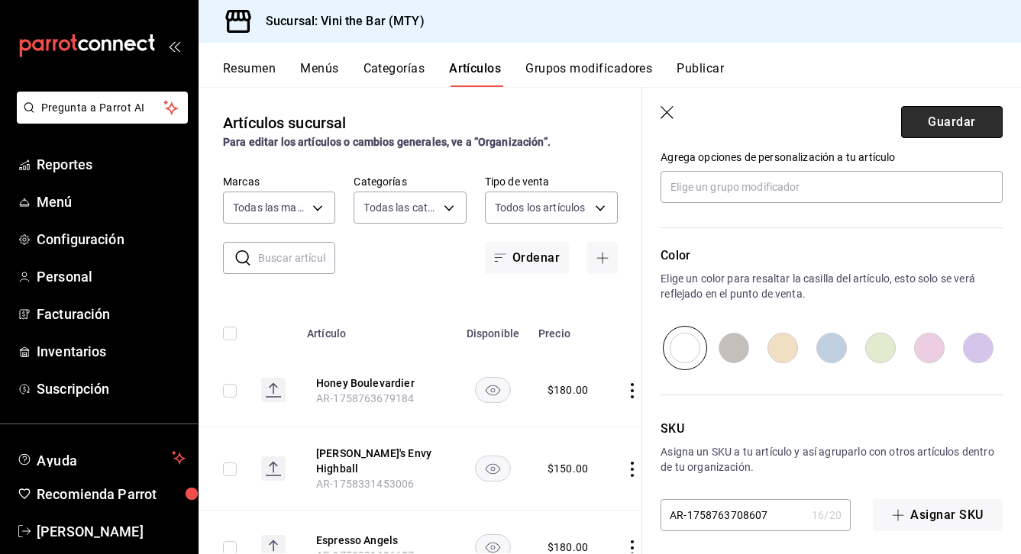
click at [965, 117] on button "Guardar" at bounding box center [952, 122] width 102 height 32
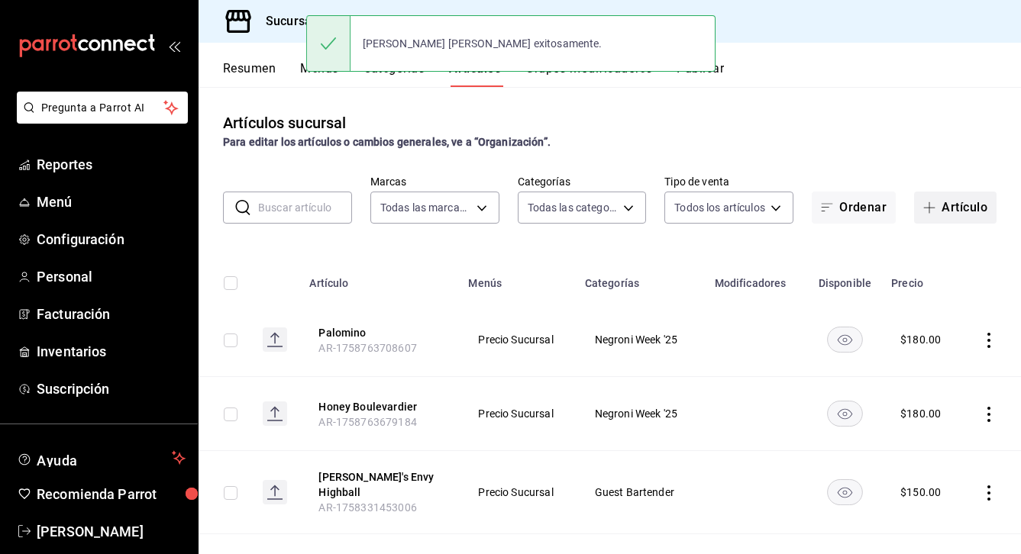
click at [972, 206] on button "Artículo" at bounding box center [955, 208] width 82 height 32
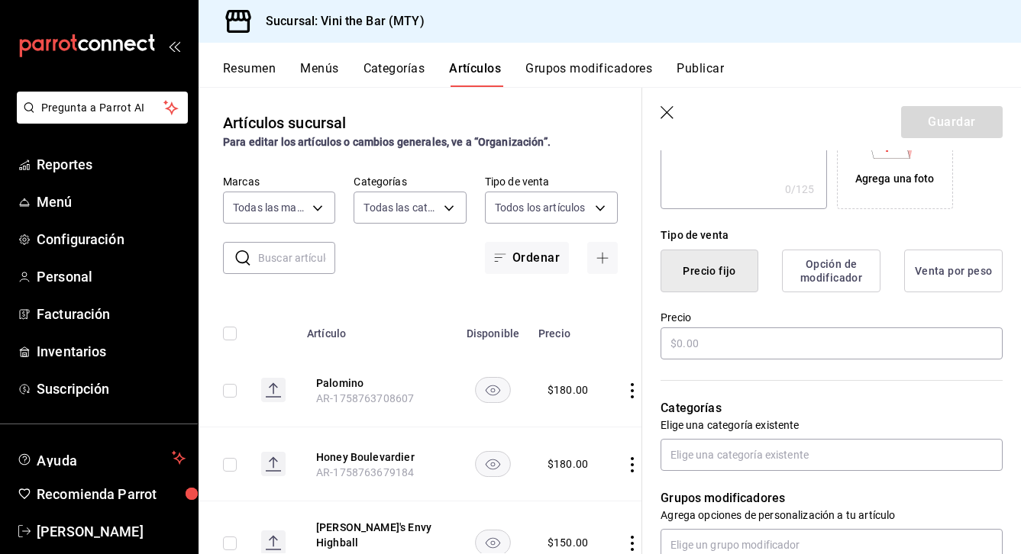
scroll to position [313, 0]
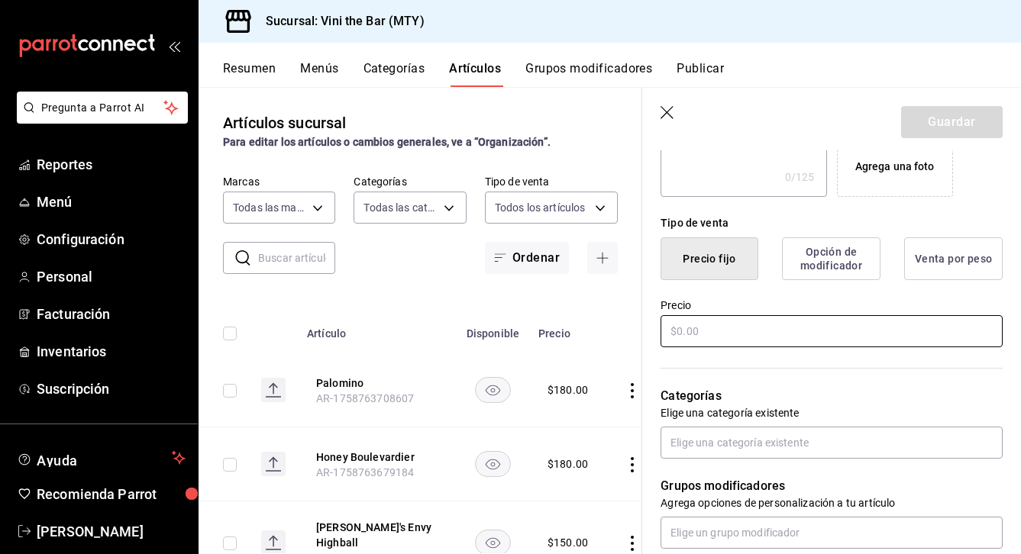
type input "Delacherry"
click at [820, 344] on input "text" at bounding box center [832, 331] width 342 height 32
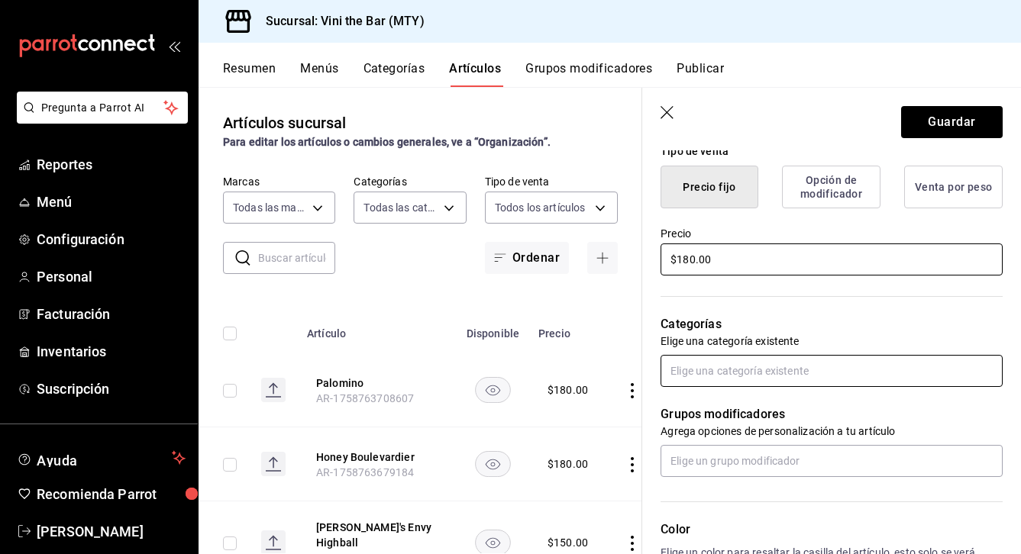
scroll to position [402, 0]
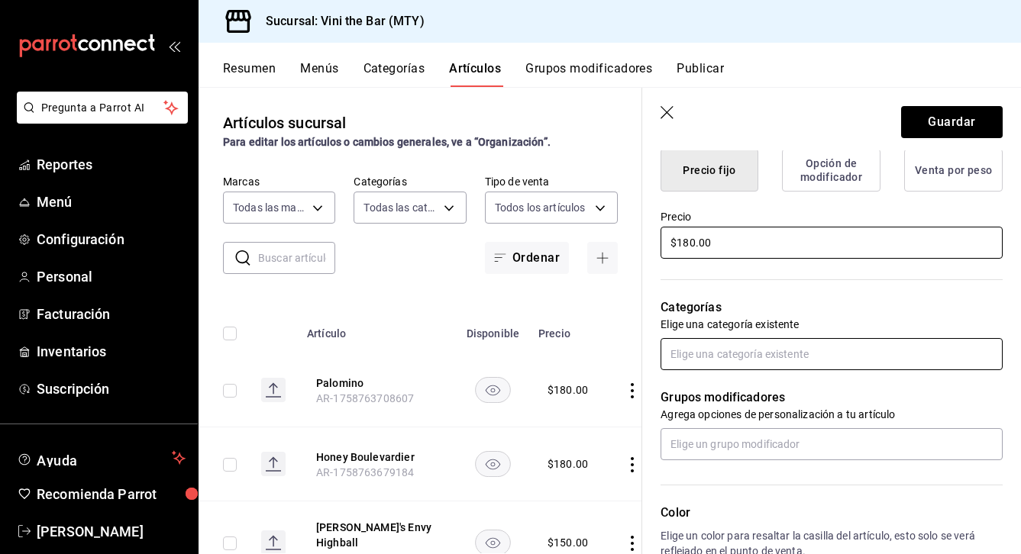
type input "$180.00"
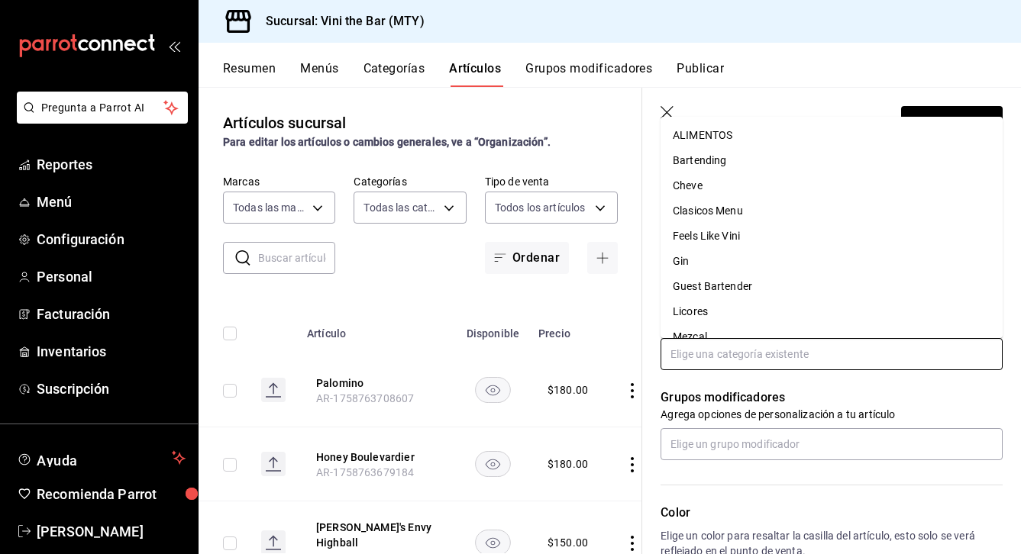
click at [761, 354] on input "text" at bounding box center [832, 354] width 342 height 32
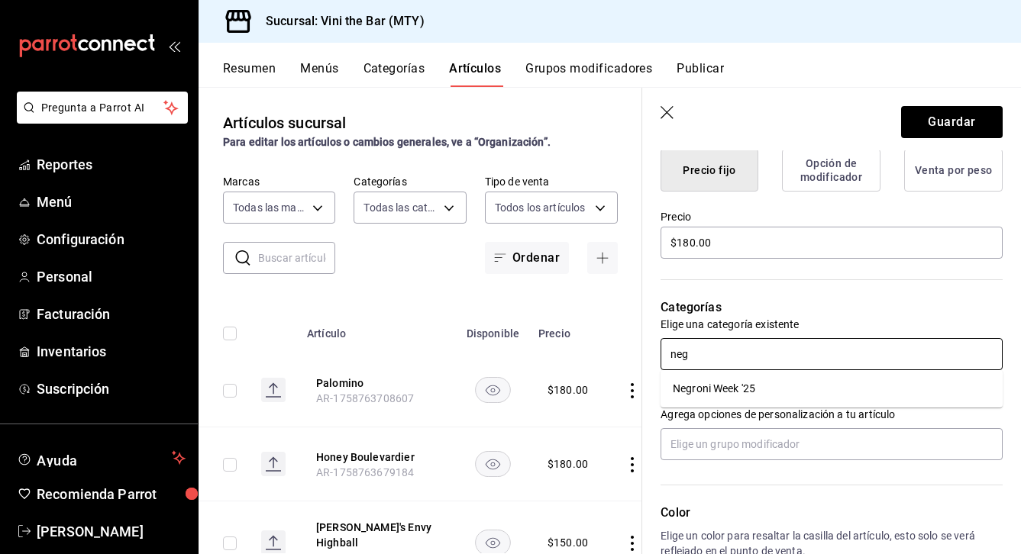
type input "negr"
click at [715, 405] on ul "Negroni Week '25" at bounding box center [832, 388] width 342 height 37
click at [735, 384] on li "Negroni Week '25" at bounding box center [832, 389] width 342 height 25
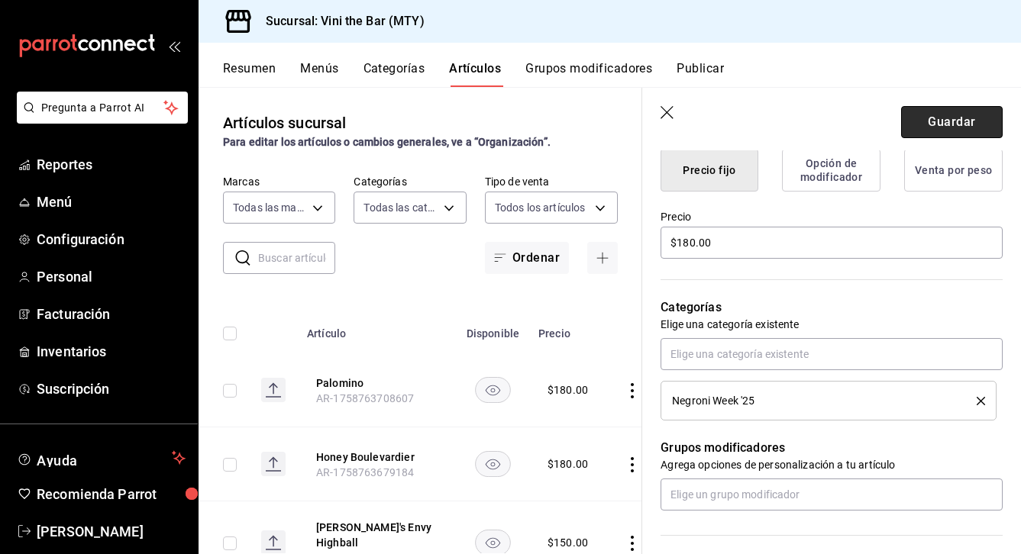
click at [949, 121] on button "Guardar" at bounding box center [952, 122] width 102 height 32
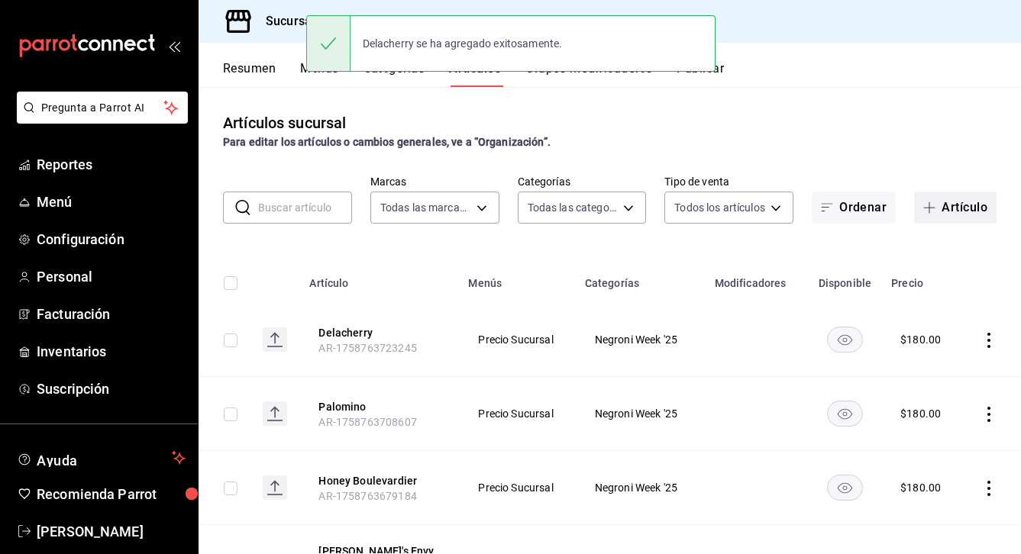
click at [977, 199] on button "Artículo" at bounding box center [955, 208] width 82 height 32
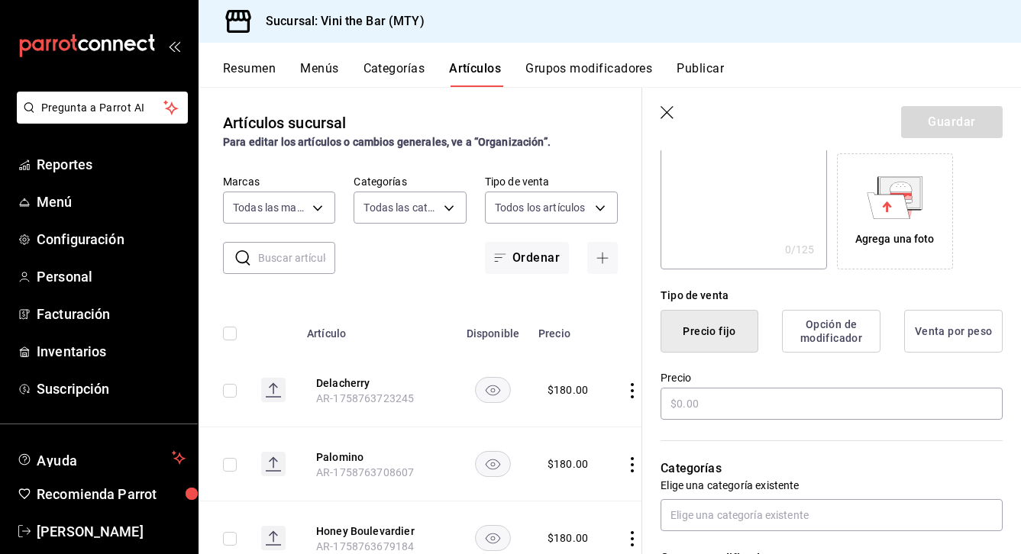
scroll to position [256, 0]
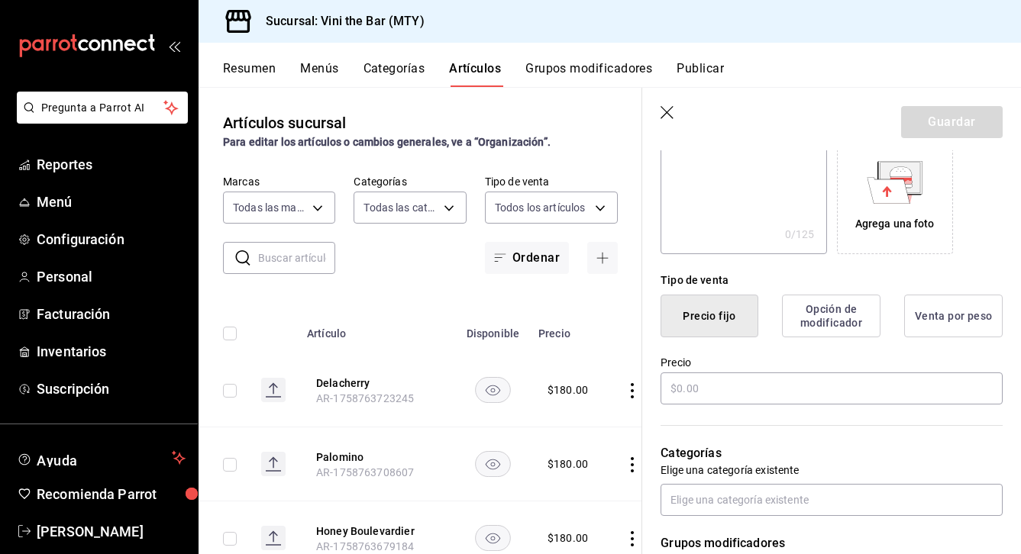
type input "Negroni Nogada"
click at [821, 370] on div "Precio" at bounding box center [832, 381] width 342 height 51
click at [813, 383] on input "text" at bounding box center [832, 389] width 342 height 32
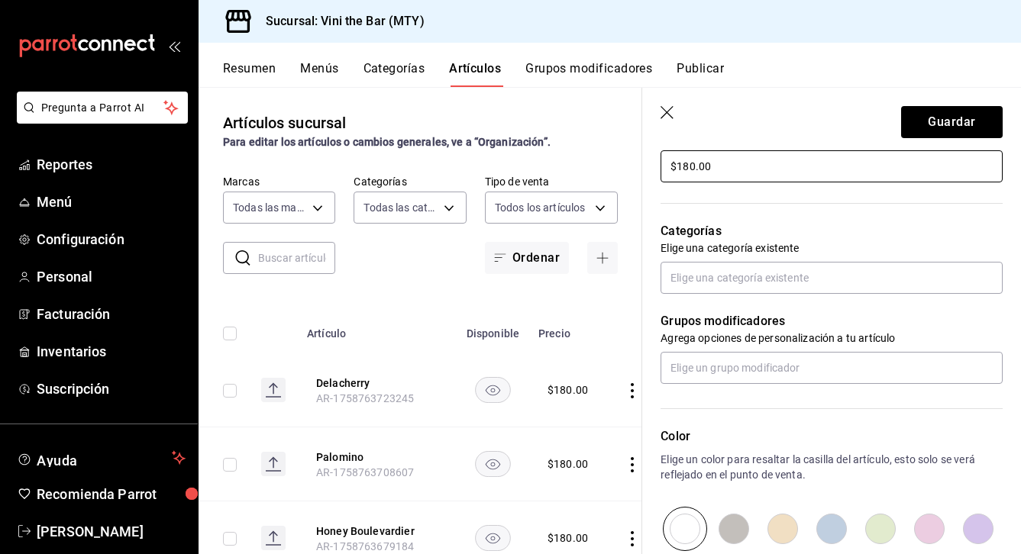
scroll to position [567, 0]
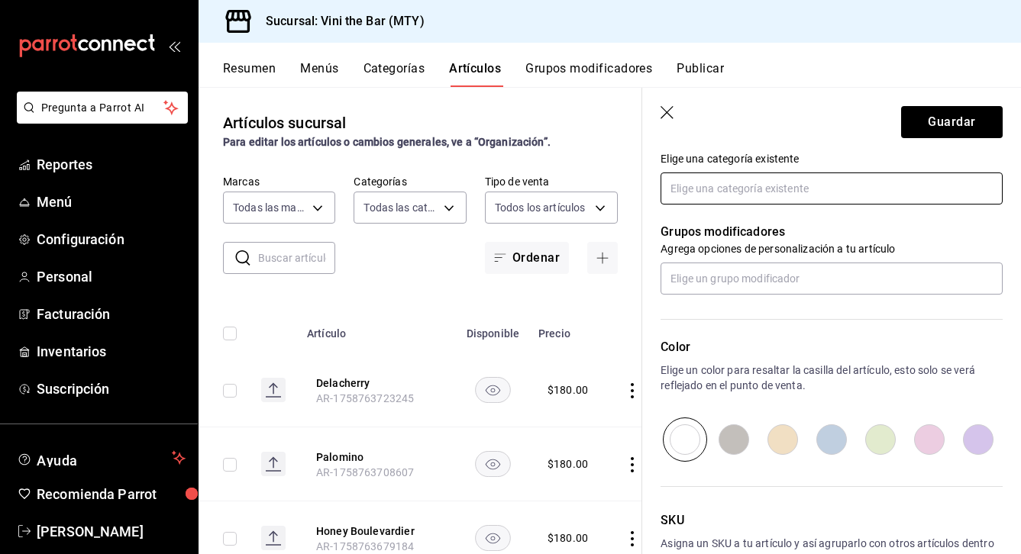
type input "$180.00"
click at [766, 190] on input "text" at bounding box center [832, 189] width 342 height 32
type input "negr"
click at [706, 230] on li "Negroni Week '25" at bounding box center [832, 223] width 342 height 25
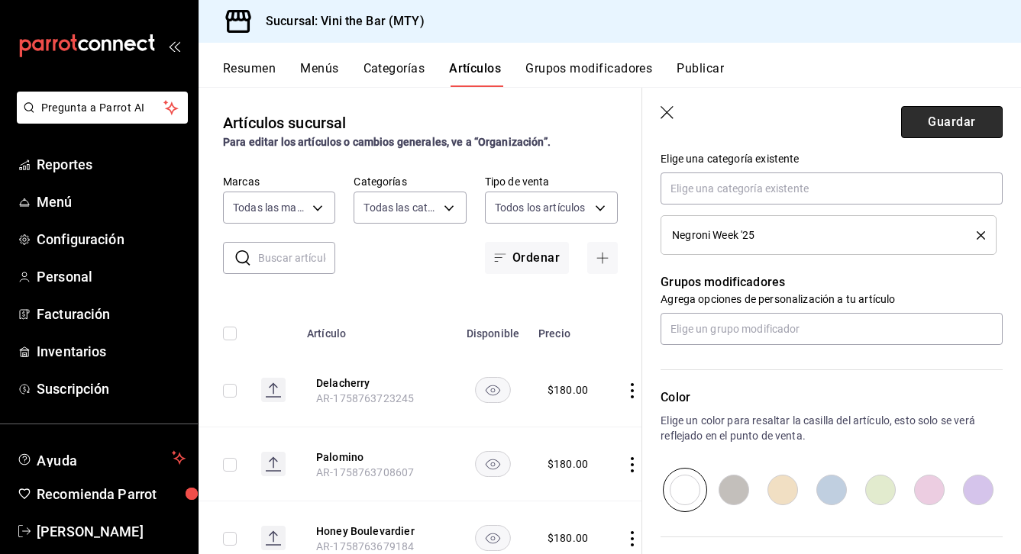
click at [985, 116] on button "Guardar" at bounding box center [952, 122] width 102 height 32
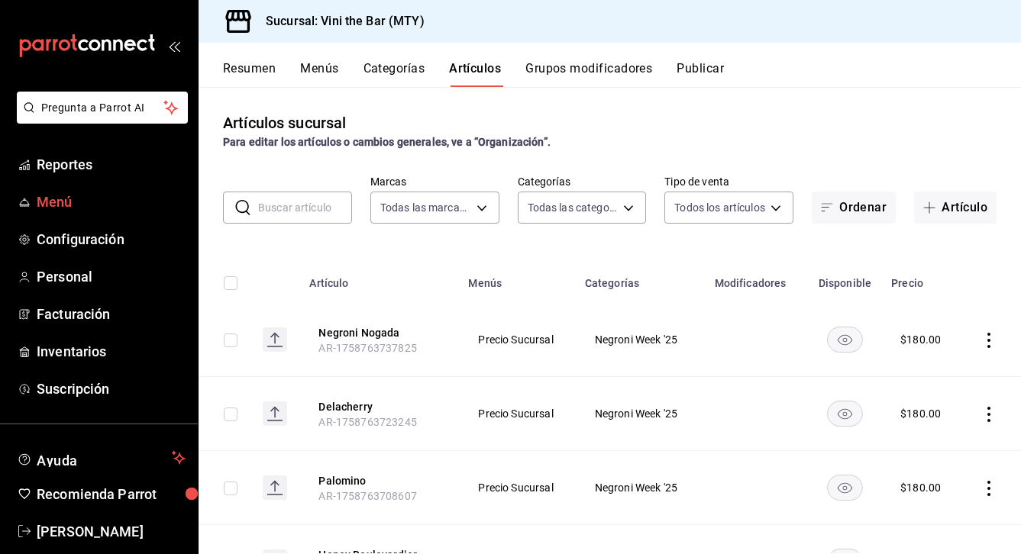
click at [119, 196] on span "Menú" at bounding box center [111, 202] width 149 height 21
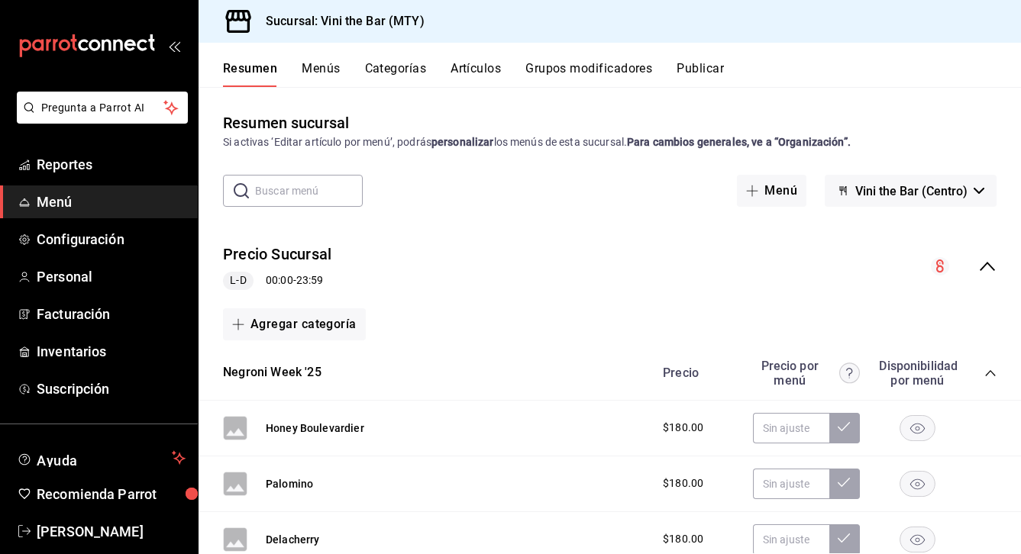
click at [470, 103] on div "Resumen sucursal Si activas ‘Editar artículo por menú’, podrás personalizar los…" at bounding box center [610, 320] width 823 height 467
click at [477, 88] on div "Resumen sucursal Si activas ‘Editar artículo por menú’, podrás personalizar los…" at bounding box center [610, 320] width 823 height 467
click at [483, 69] on button "Artículos" at bounding box center [476, 74] width 50 height 26
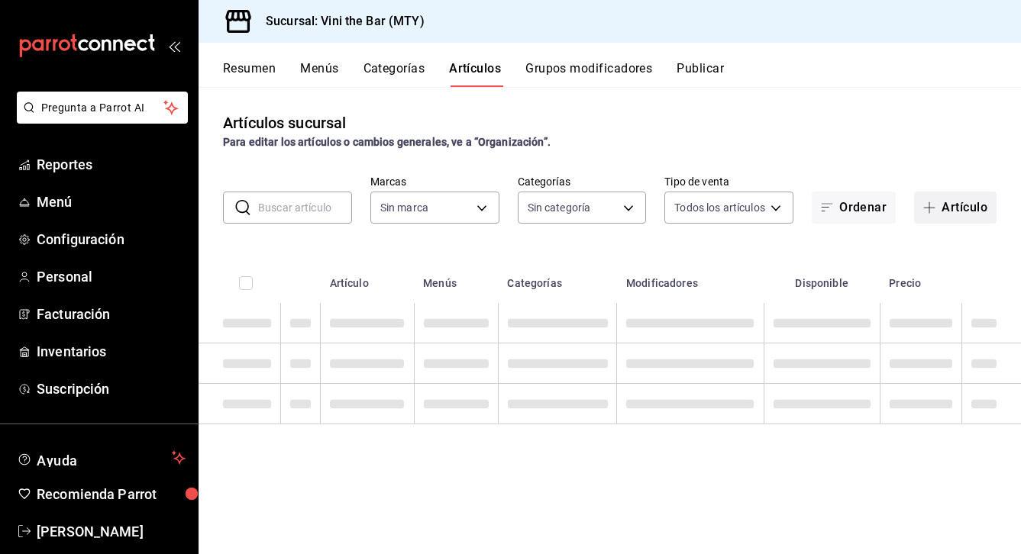
type input "301e9998-7bb8-4f99-8862-78d6caeba7de"
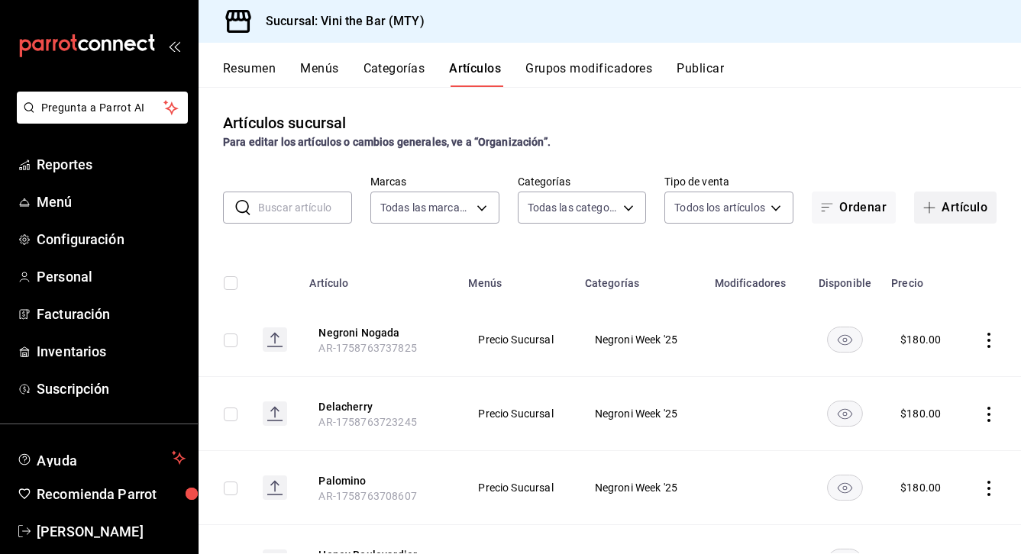
type input "8a62a8d0-97a4-440c-b44b-842d121ff58e,12d1936a-636c-47d0-af86-05f23ee8085a,bf73e…"
click at [952, 211] on button "Artículo" at bounding box center [955, 208] width 82 height 32
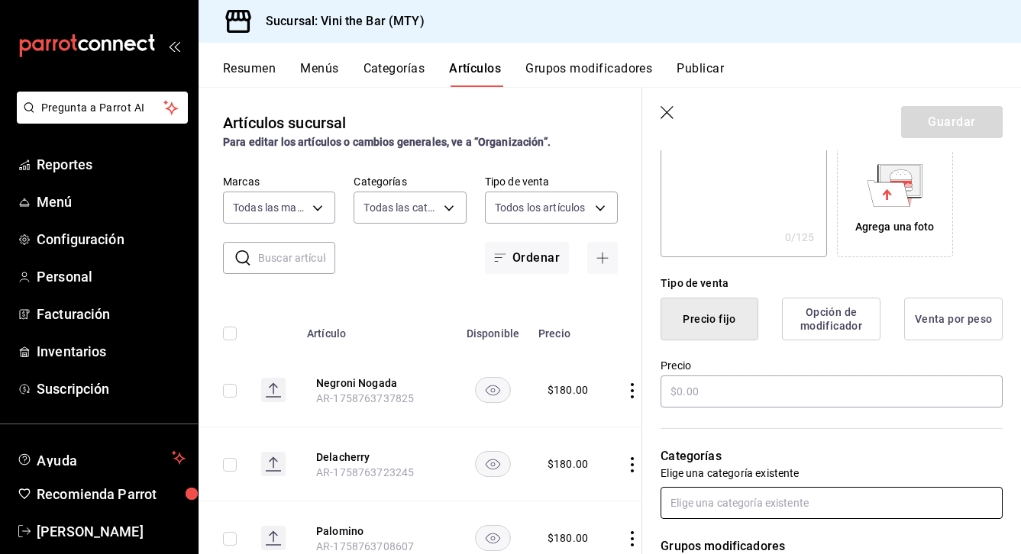
scroll to position [309, 0]
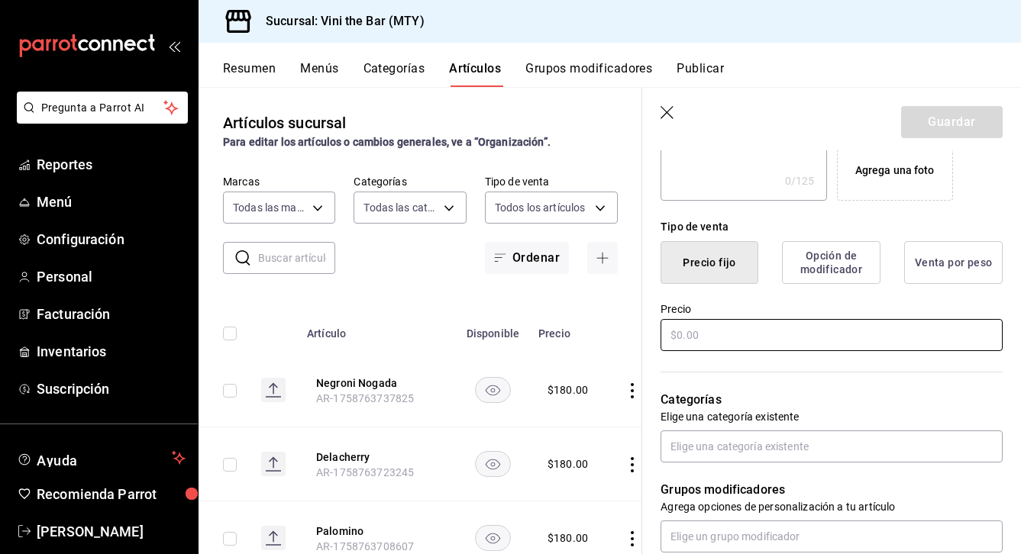
type input "[PERSON_NAME]"
click at [764, 323] on input "text" at bounding box center [832, 335] width 342 height 32
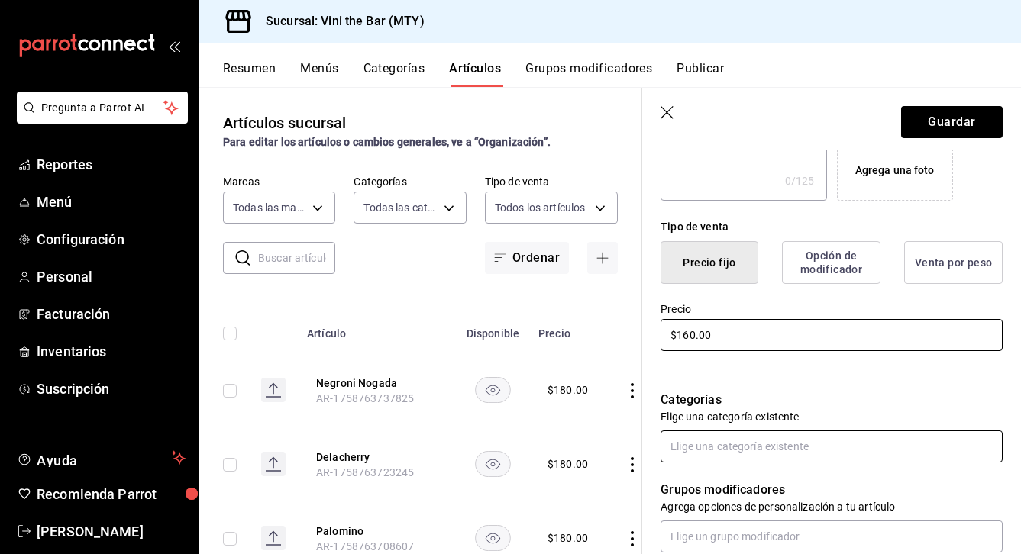
type input "$160.00"
click at [738, 438] on input "text" at bounding box center [832, 447] width 342 height 32
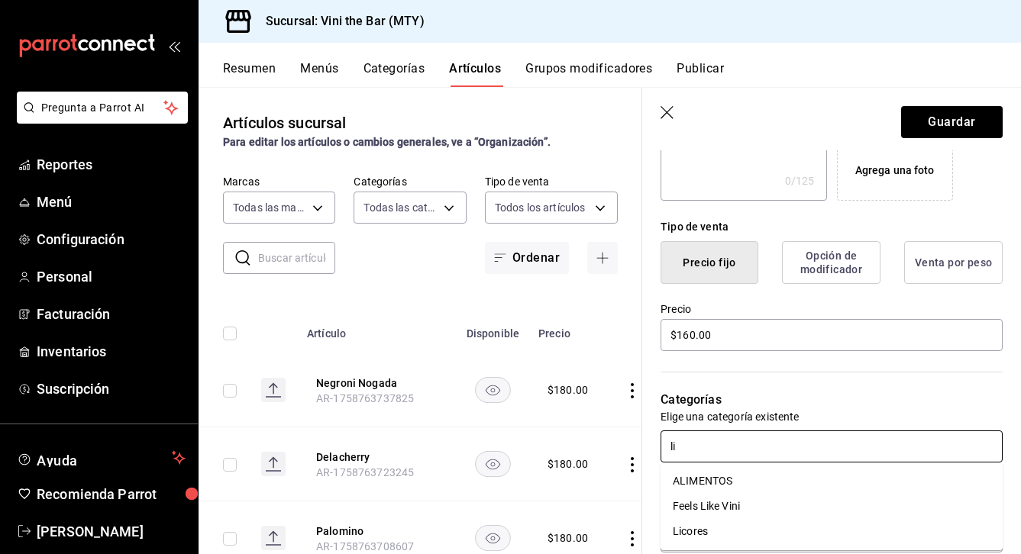
type input "lic"
click at [711, 477] on li "Licores" at bounding box center [832, 481] width 342 height 25
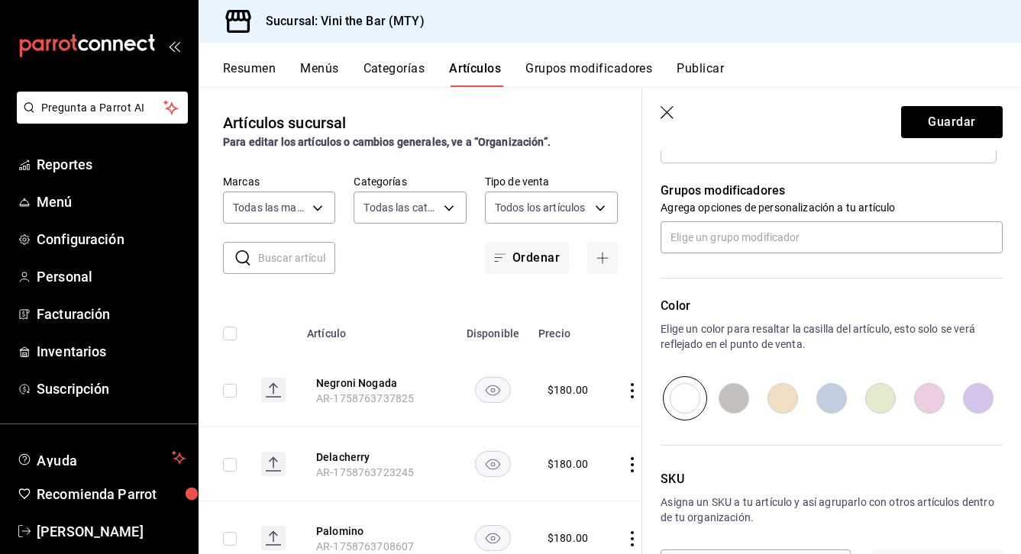
scroll to position [696, 0]
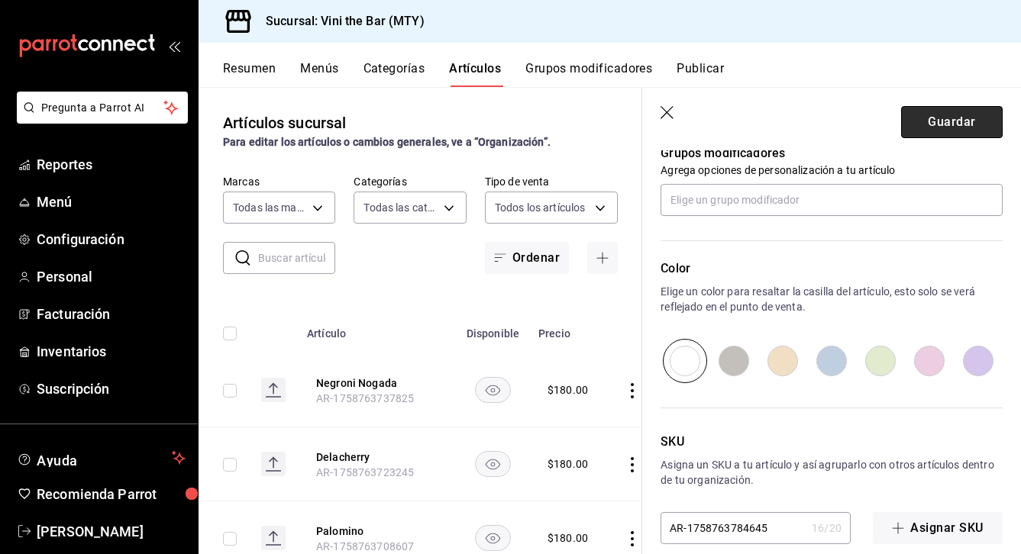
click at [947, 116] on button "Guardar" at bounding box center [952, 122] width 102 height 32
